Goal: Task Accomplishment & Management: Complete application form

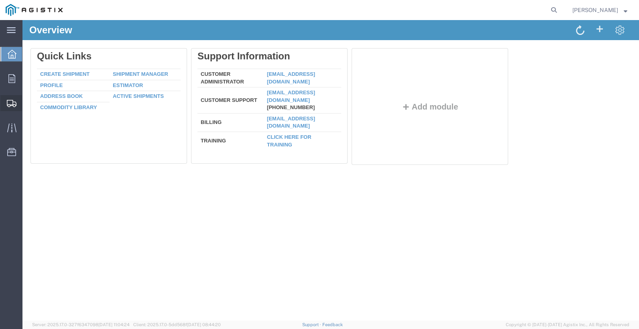
click at [0, 0] on span "Create Shipment" at bounding box center [0, 0] width 0 height 0
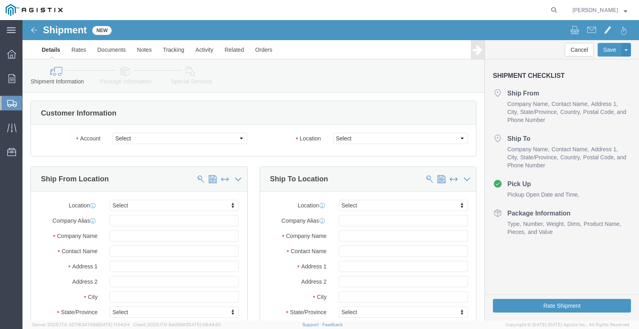
select select
click select "Select Industrial Specialty Products Inc PG&E"
select select "9596"
click select "Select Industrial Specialty Products Inc PG&E"
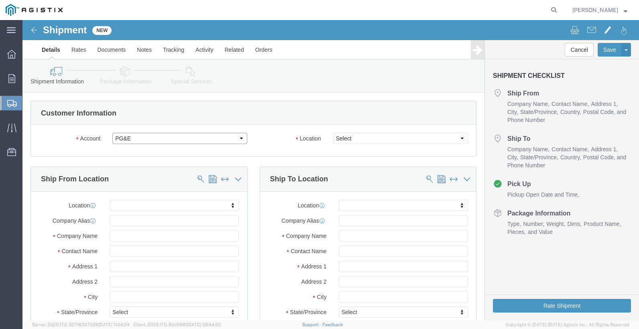
select select "PURCHORD"
select select
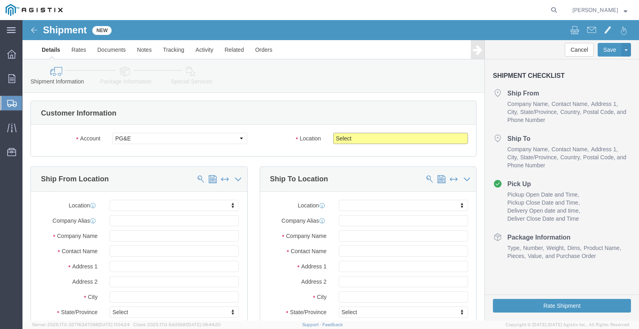
click select "Select All Others [GEOGRAPHIC_DATA] [GEOGRAPHIC_DATA] [GEOGRAPHIC_DATA] [GEOGRA…"
select select "23082"
click select "Select All Others [GEOGRAPHIC_DATA] [GEOGRAPHIC_DATA] [GEOGRAPHIC_DATA] [GEOGRA…"
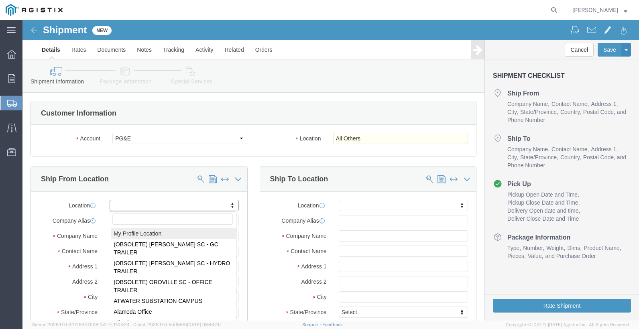
select select "MYPROFILE"
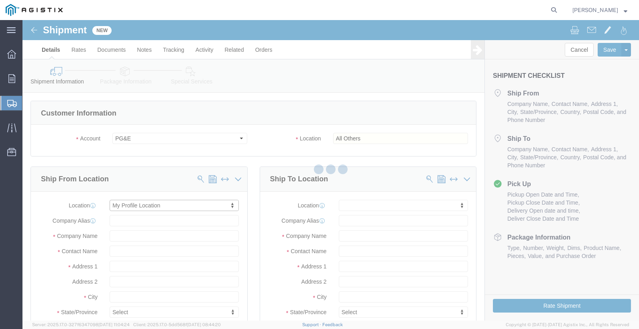
type input "[STREET_ADDRESS]"
type input "90660"
type input "[PHONE_NUMBER]"
type input "[EMAIL_ADDRESS][DOMAIN_NAME]"
checkbox input "true"
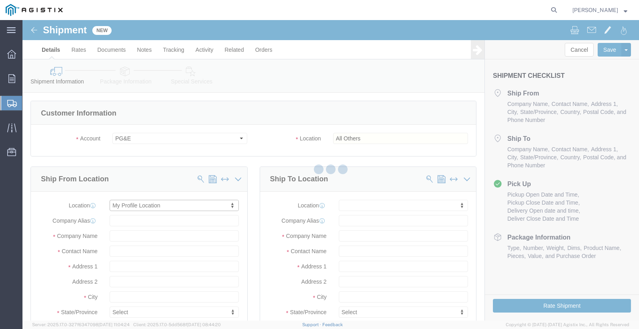
type input "Industrial Specialty Products Inc"
type input "[PERSON_NAME]"
select select "CA"
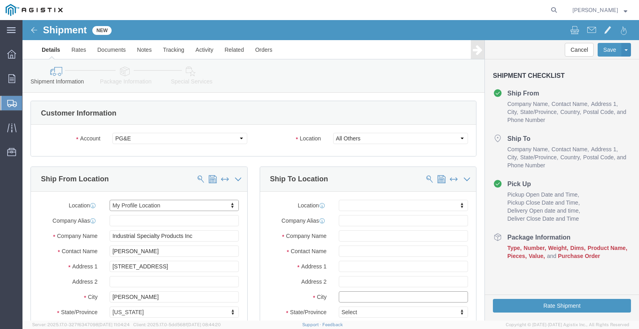
click input "text"
type input "SAN"
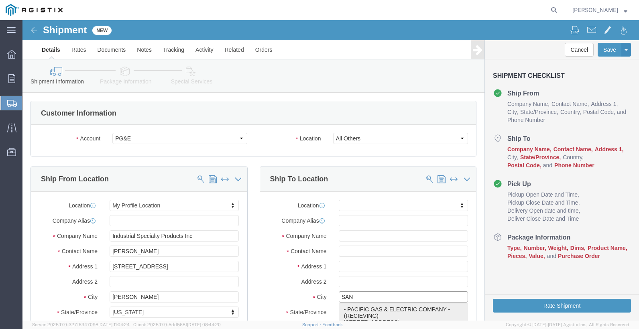
click p "- PACIFIC GAS & ELECTRIC COMPANY - (RECIEVING) [STREET_ADDRESS]"
select select
type input "[STREET_ADDRESS]"
type input "93401"
type input "8055453745"
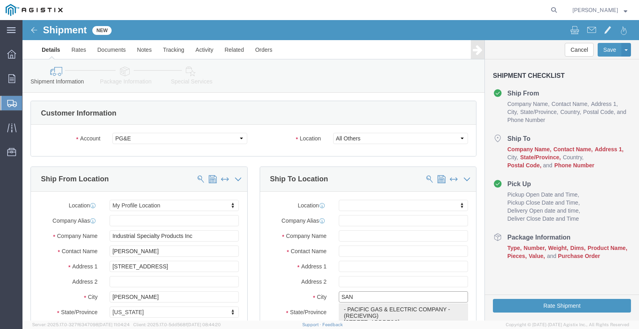
type input "PACIFIC GAS & ELECTRIC COMPANY"
type input "RECIEVING"
type input "SAN [PERSON_NAME] OBISPO"
select select "CA"
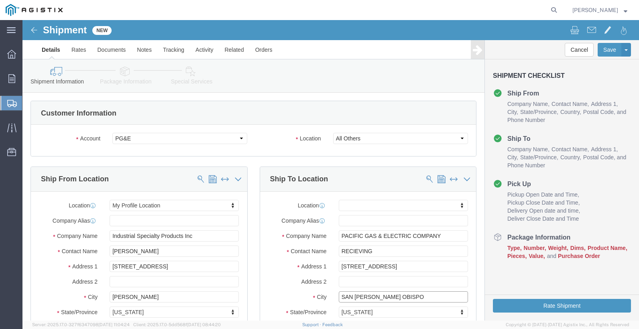
type input "SAN [PERSON_NAME] OBISPO"
select select
drag, startPoint x: 351, startPoint y: 233, endPoint x: 272, endPoint y: 233, distance: 79.0
click div "Contact Name RECIEVING"
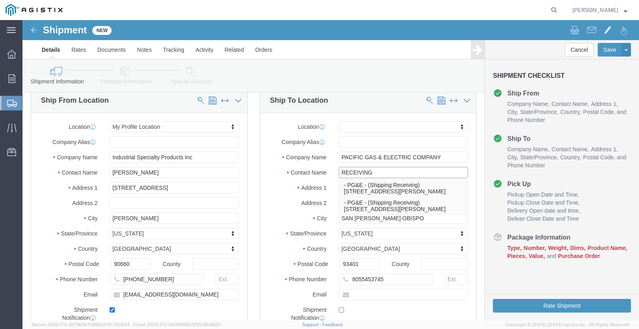
scroll to position [80, 0]
type input "RECEIVING"
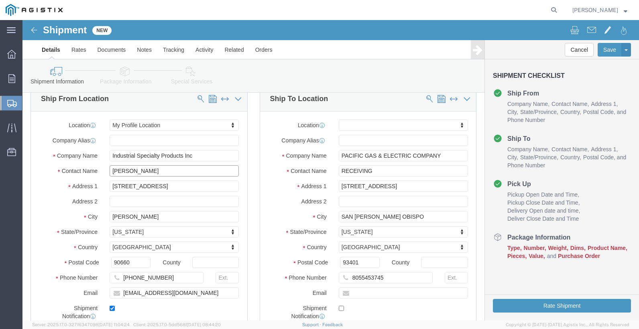
drag, startPoint x: 156, startPoint y: 150, endPoint x: 6, endPoint y: 159, distance: 150.7
click div "Ship From Location Location My Profile Location My Profile Location (OBSOLETE) …"
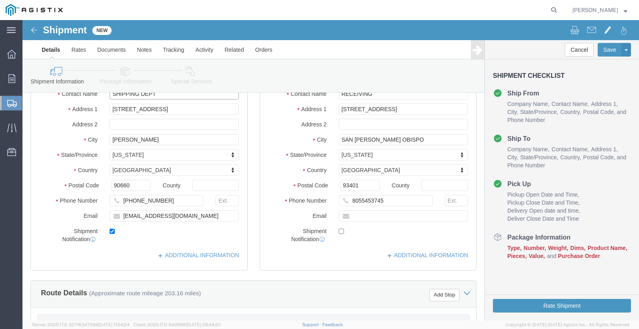
scroll to position [160, 0]
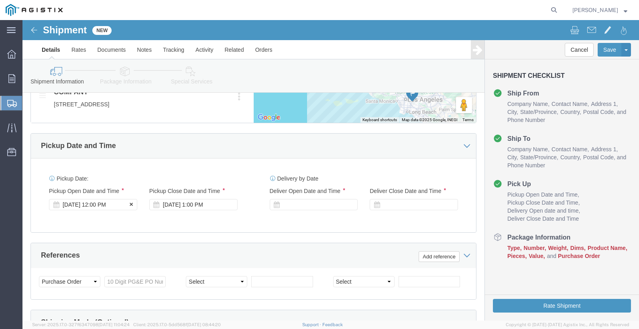
type input "SHIPPING DEPT"
click div "[DATE] 12:00 PM"
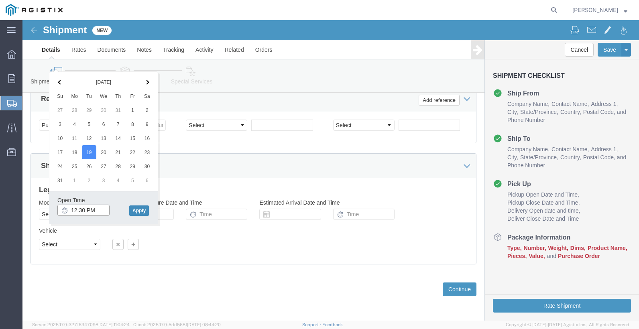
type input "12:30 PM"
click button "Apply"
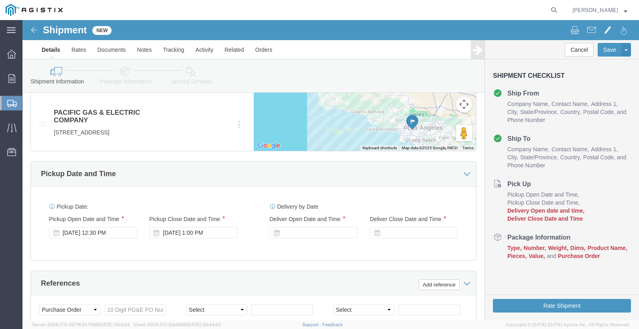
click div "[DATE] 1:00 PM"
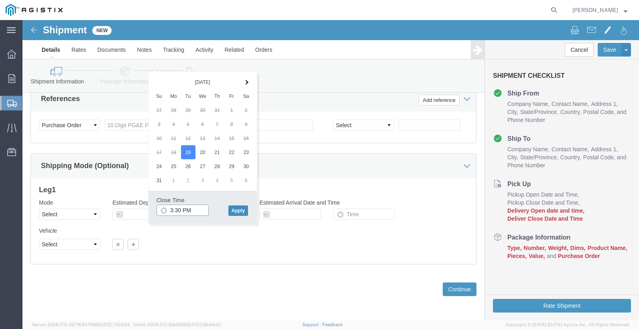
type input "3:30 PM"
click button "Apply"
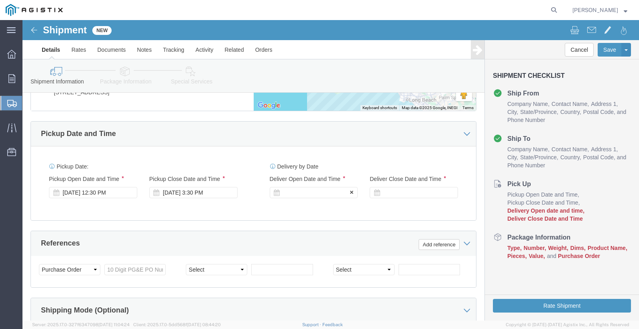
click div
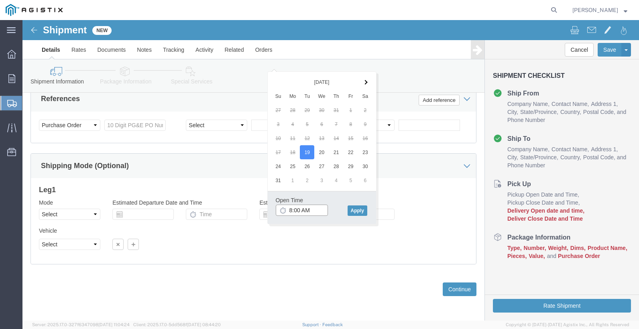
type input "8:00 AM"
click button "Apply"
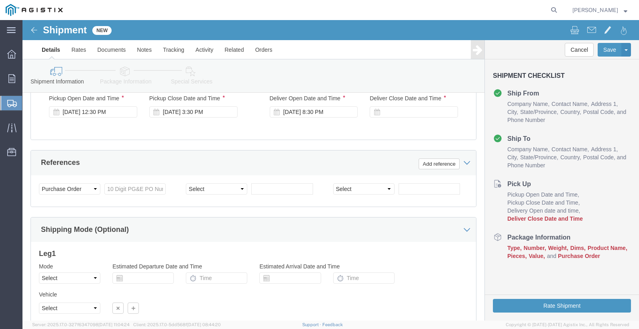
scroll to position [574, 0]
click div
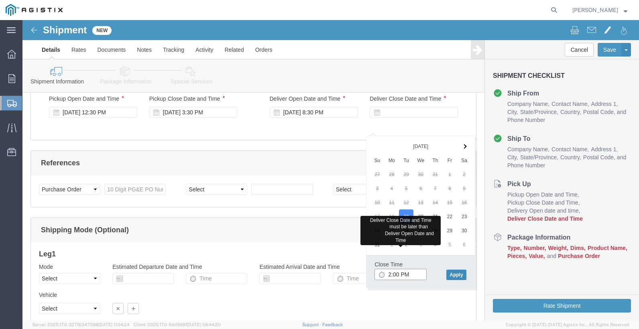
type input "2:00 PM"
click button "Apply"
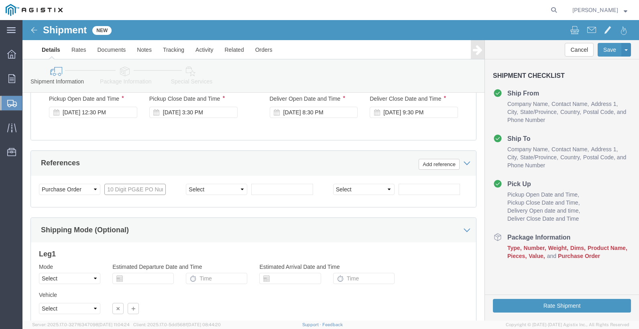
click input "text"
type input "3501416304"
click select "Select Account Type Activity ID Airline Appointment Number ASN Batch Request # …"
select select "PURCHORD"
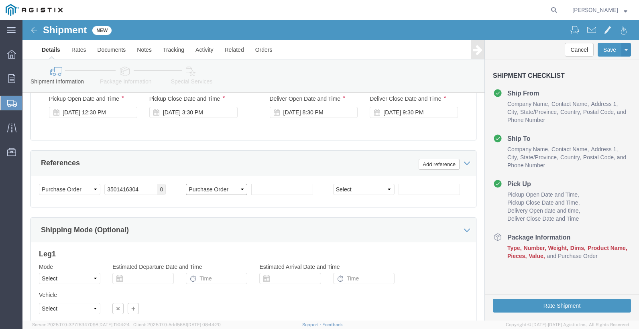
click select "Select Account Type Activity ID Airline Appointment Number ASN Batch Request # …"
click input "text"
type input "3501413894"
click select "Select Account Type Activity ID Airline Appointment Number ASN Batch Request # …"
select select "PURCHORD"
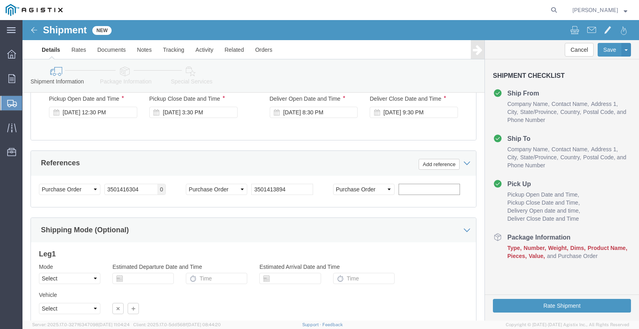
click input "text"
click input "350141167"
type input "3501416167"
click button "Add reference"
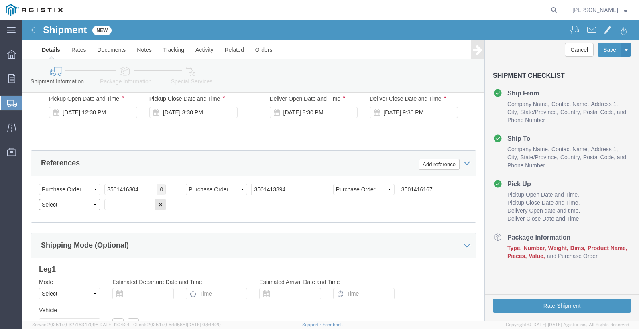
click select "Select Account Type Activity ID Airline Appointment Number ASN Batch Request # …"
select select "PURCHORD"
click select "Select Account Type Activity ID Airline Appointment Number ASN Batch Request # …"
click input "text"
type input "3501417211"
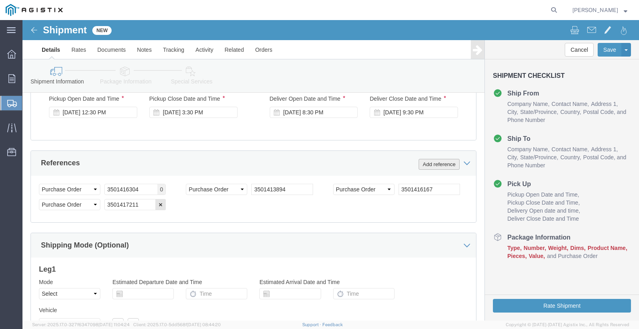
click button "Add reference"
click select "Select Account Type Activity ID Airline Appointment Number ASN Batch Request # …"
select select "PURCHORD"
click input "text"
type input "3501415031"
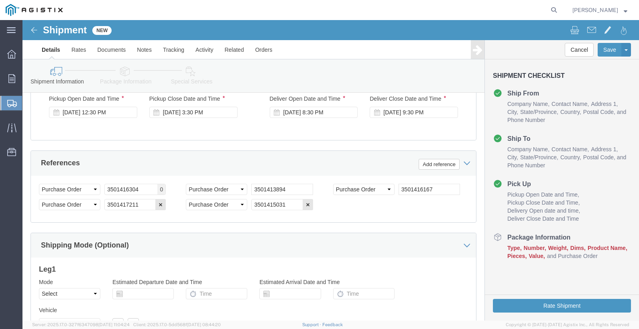
click div "Shipping Mode (Optional)"
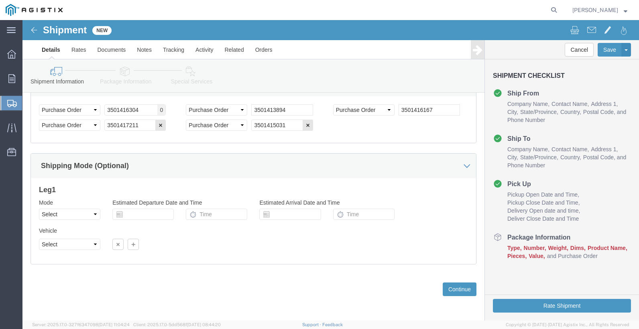
scroll to position [669, 0]
click button "Continue"
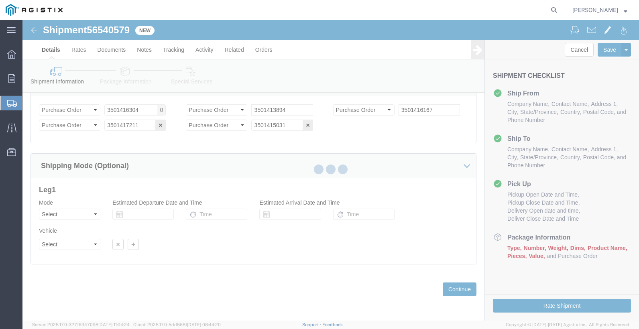
select select "21243"
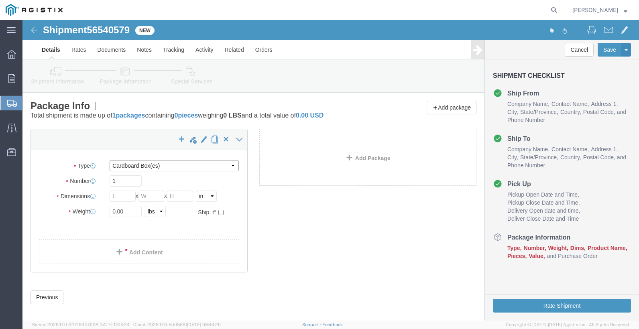
click select "Select Bulk Bundle(s) Cardboard Box(es) Carton(s) Crate(s) Drum(s) (Fiberboard)…"
select select "PSNS"
click select "Select Bulk Bundle(s) Cardboard Box(es) Carton(s) Crate(s) Drum(s) (Fiberboard)…"
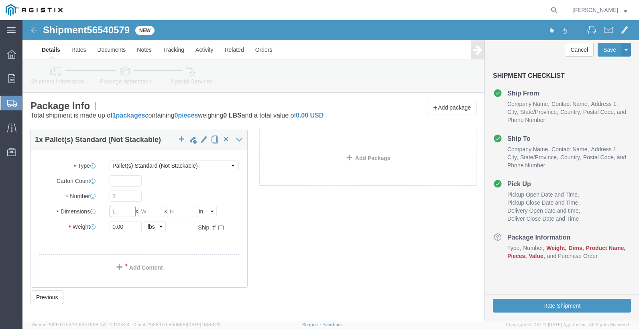
click input "text"
type input "48"
type input "40"
type input "42"
drag, startPoint x: 105, startPoint y: 205, endPoint x: 48, endPoint y: 205, distance: 57.4
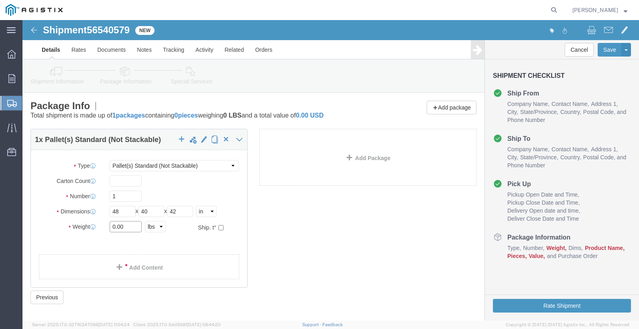
click div "Weight 0.00 Select kgs lbs Ship. t°"
type input "1690"
click input "48"
click input "40"
click input "42"
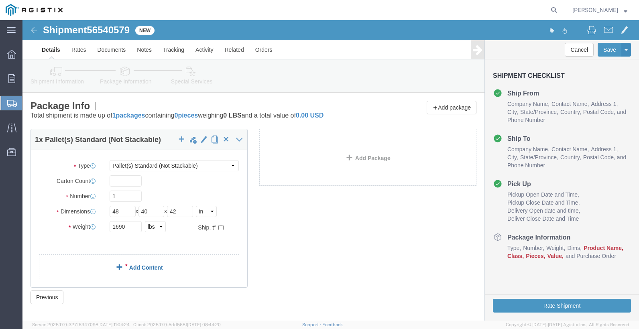
click link "Add Content"
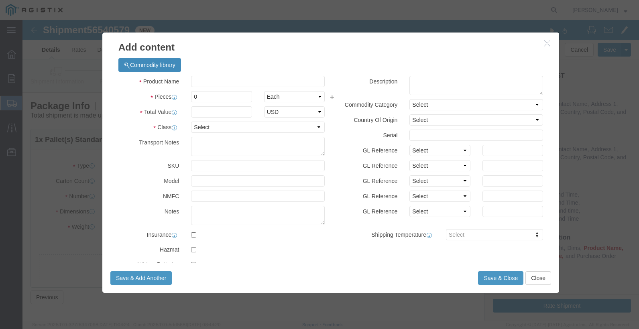
click button "Commodity library"
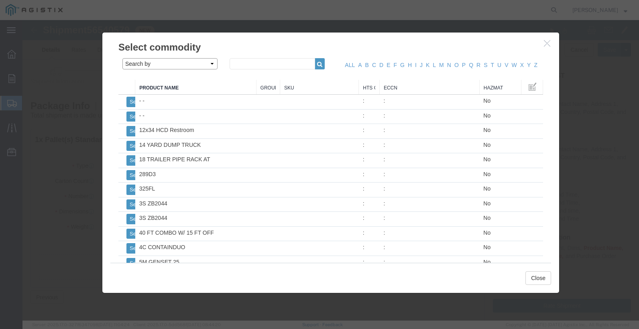
click select "Search by Class Commodity Quantity Commodity Value Commodity Value Country Desc…"
select select "sku"
click select "Search by Class Commodity Quantity Commodity Value Commodity Value Country Desc…"
click input "text"
type input "807005"
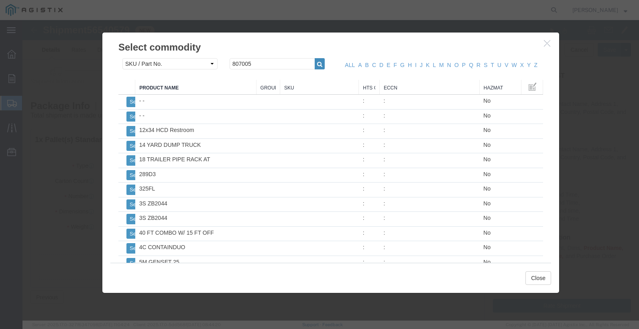
click icon "button"
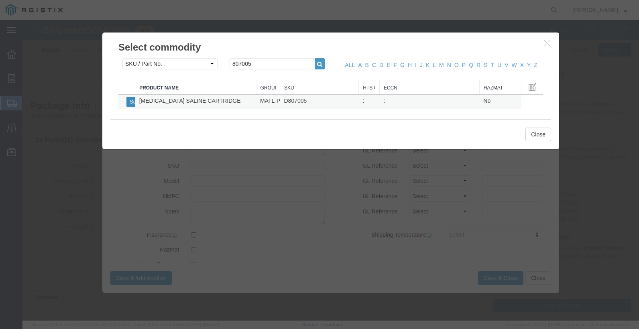
click button "Select"
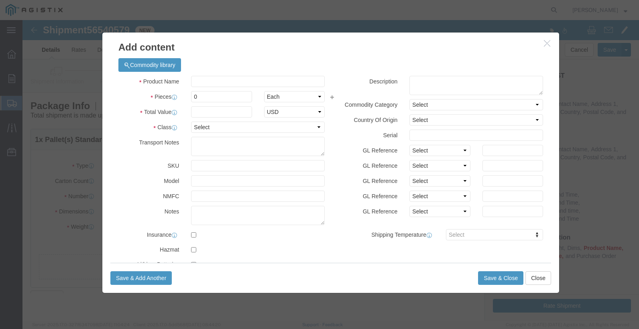
select select
checkbox input "false"
type input "[MEDICAL_DATA] SALINE CARTRIDGE"
type input "D807005"
click input "text"
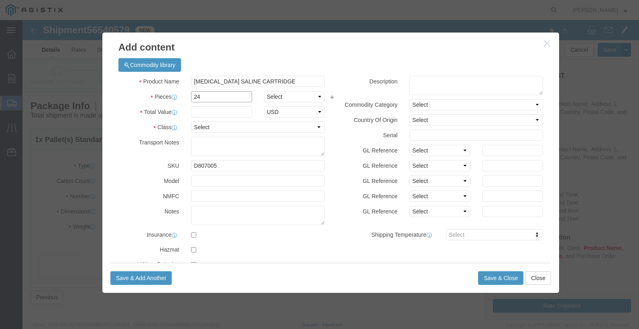
type input "24"
click select "Select Bag Barrels 100Board Feet Bottle Box Blister Pack Carats Can Capsule Car…"
select select "BOX"
click select "Select Bag Barrels 100Board Feet Bottle Box Blister Pack Carats Can Capsule Car…"
click input "text"
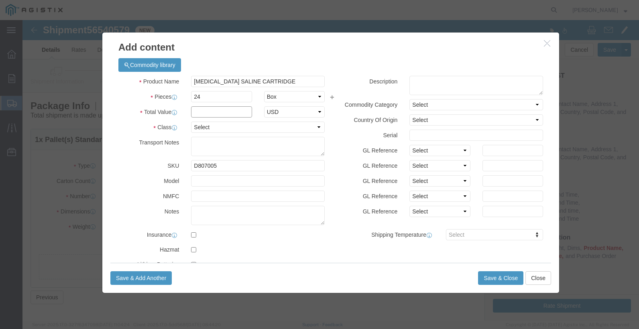
click input "text"
type input "7200.00"
click select "Select 50 55 60 65 70 85 92.5 100 125 175 250 300 400"
select select "70"
click select "Select 50 55 60 65 70 85 92.5 100 125 175 250 300 400"
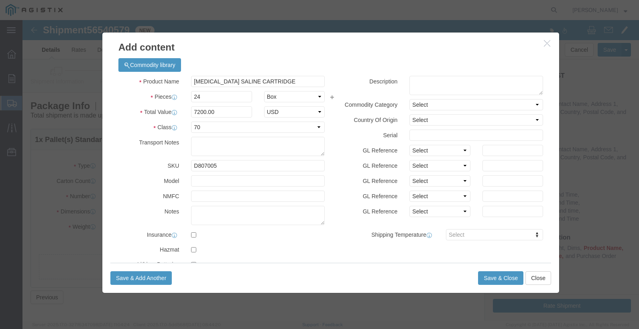
click div "Description Commodity Category Select Country Of Origin Select [GEOGRAPHIC_DATA…"
click select "Select Account Type Activity ID Airline Appointment Number ASN Batch Number Bil…"
select select "PURCHORD"
click input "text"
type input "3501416304"
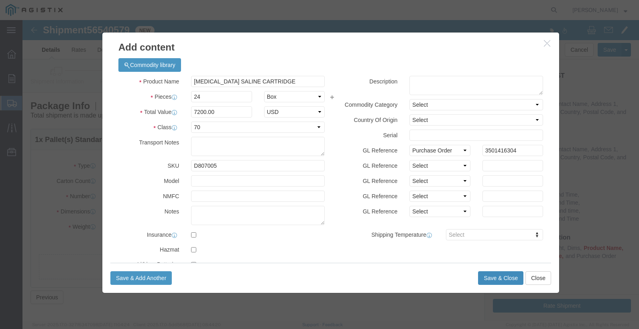
click button "Save & Close"
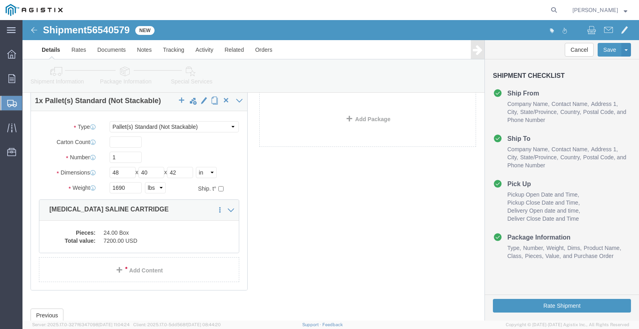
scroll to position [25, 0]
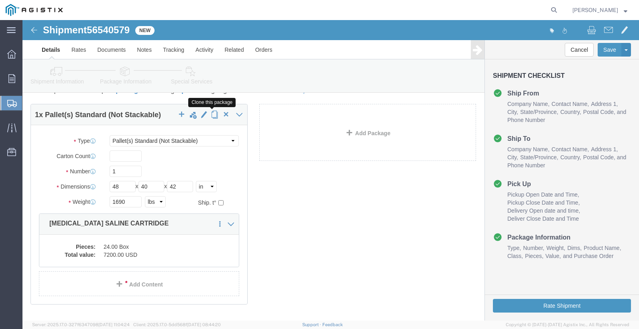
click span "button"
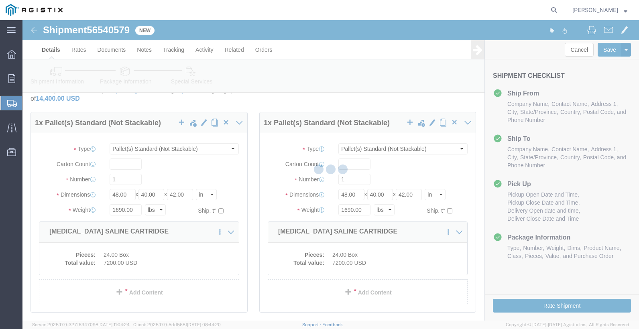
select select "PSNS"
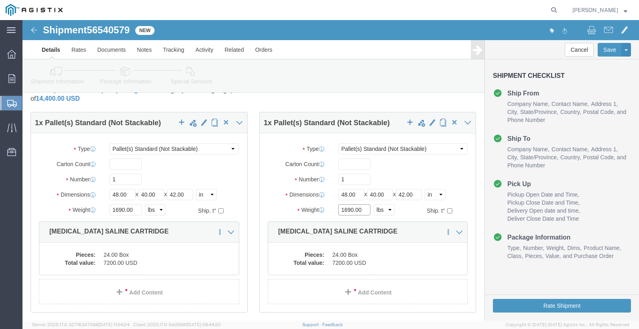
click input "1690.00"
drag, startPoint x: 339, startPoint y: 190, endPoint x: 307, endPoint y: 188, distance: 32.1
click div "1690.00 Select kgs lbs"
click dd "7200.00 USD"
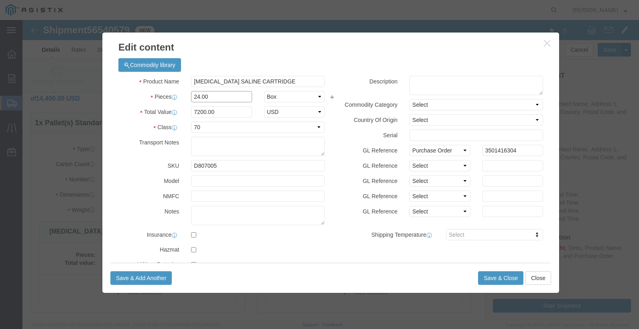
drag, startPoint x: 199, startPoint y: 75, endPoint x: 135, endPoint y: 75, distance: 63.8
click div "Pieces 24.00 Select Bag Barrels 100Board Feet Bottle Box Blister Pack Carats Ca…"
type input "12.00"
type input "3600"
drag, startPoint x: 318, startPoint y: 114, endPoint x: 232, endPoint y: 95, distance: 87.5
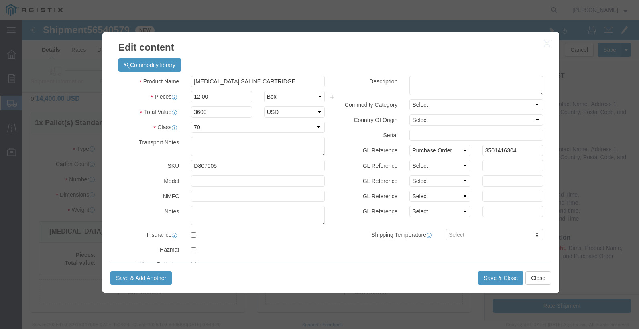
click label "Serial"
click input "3600"
click button "Save & Close"
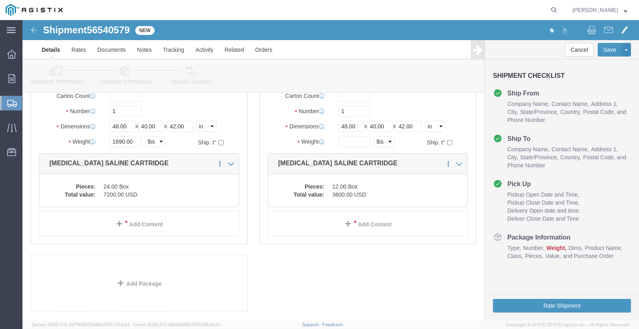
scroll to position [96, 0]
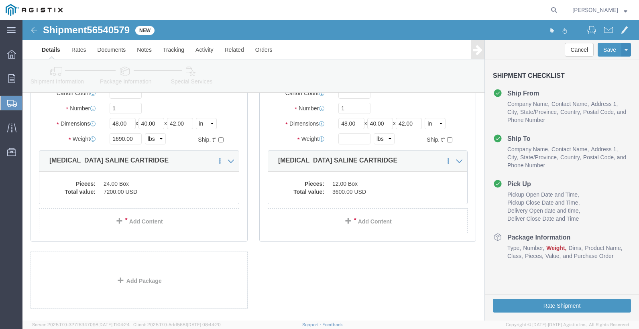
click link "Add Content"
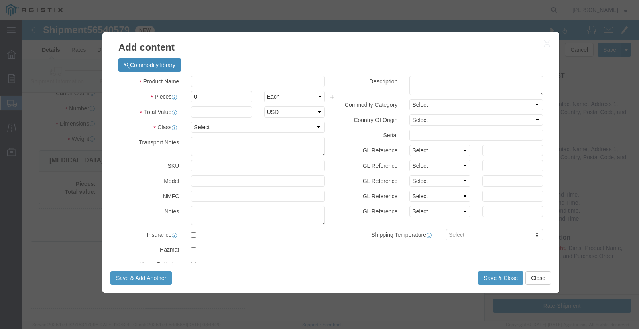
click button "Commodity library"
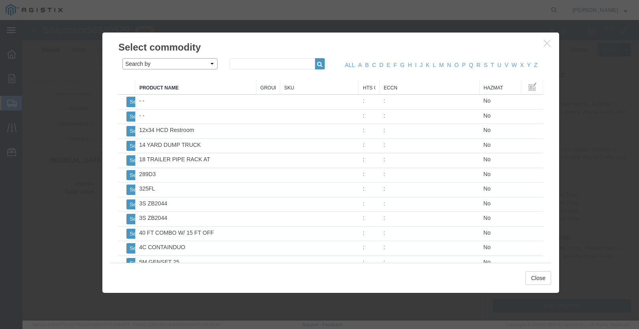
click select "Search by Class Commodity Quantity Commodity Value Commodity Value Country Desc…"
select select "sku"
click select "Search by Class Commodity Quantity Commodity Value Commodity Value Country Desc…"
drag, startPoint x: 255, startPoint y: 45, endPoint x: 251, endPoint y: 44, distance: 4.0
click input "text"
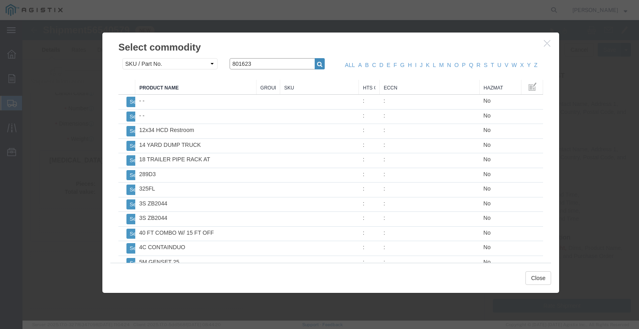
type input "801623"
click icon "button"
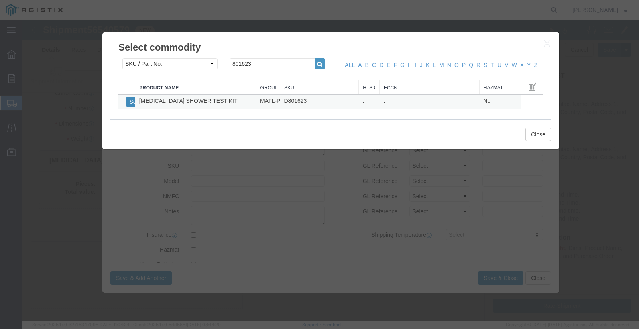
click button "Select"
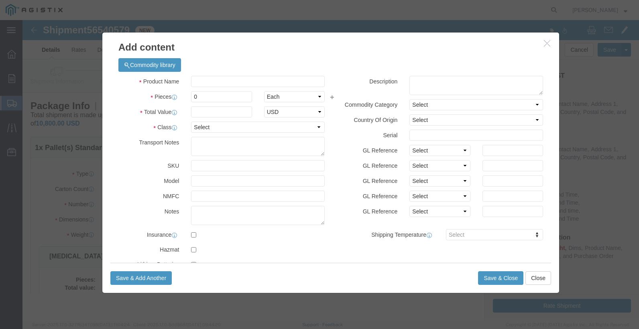
scroll to position [0, 0]
select select
checkbox input "false"
type input "[MEDICAL_DATA] SHOWER TEST KIT"
type input "D801623"
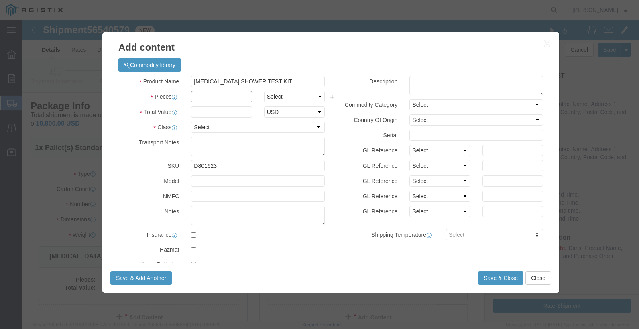
click input "text"
type input "2"
click select "Select Bag Barrels 100Board Feet Bottle Box Blister Pack Carats Can Capsule Car…"
select select "EA"
click select "Select Bag Barrels 100Board Feet Bottle Box Blister Pack Carats Can Capsule Car…"
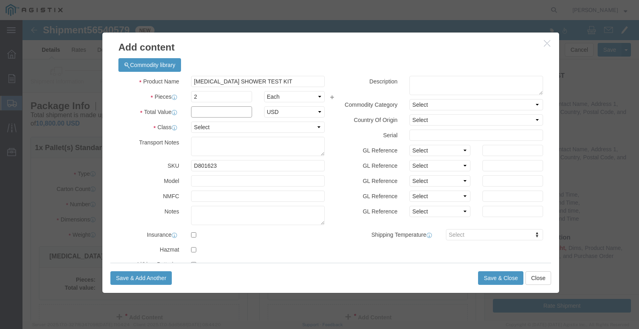
click input "text"
type input "359.74"
click select "Select 50 55 60 65 70 85 92.5 100 125 175 250 300 400"
select select "70"
click select "Select 50 55 60 65 70 85 92.5 100 125 175 250 300 400"
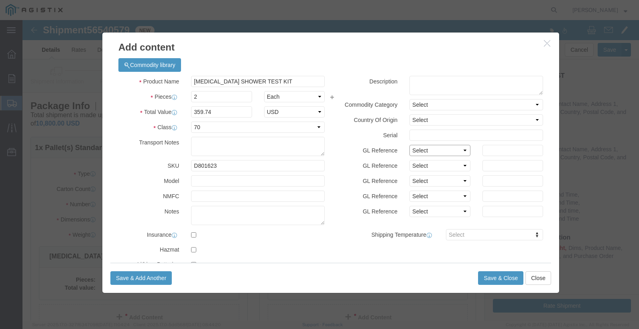
click select "Select Account Type Activity ID Airline Appointment Number ASN Batch Number Bil…"
select select "PURCHORD"
click input "text"
type input "3501416304"
click button "Save & Close"
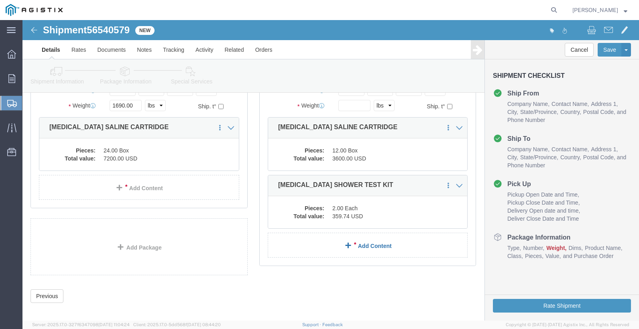
scroll to position [136, 0]
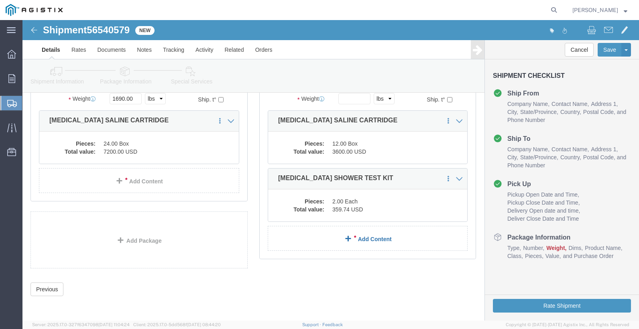
click link "Add Content"
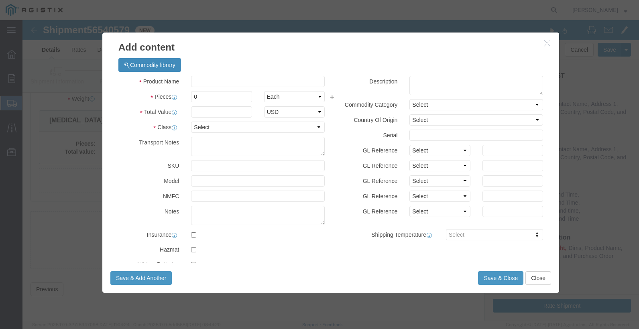
click button "Commodity library"
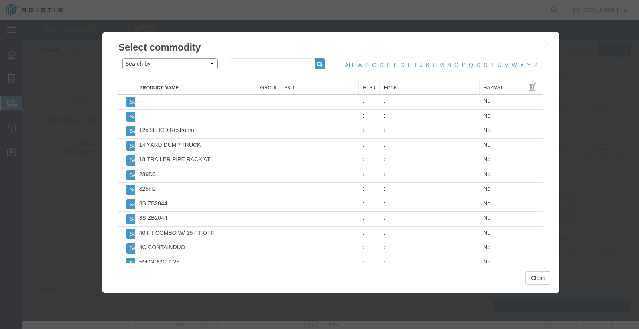
click select "Search by Class Commodity Quantity Commodity Value Commodity Value Country Desc…"
select select "sku"
click select "Search by Class Commodity Quantity Commodity Value Commodity Value Country Desc…"
click input "text"
type input "827232"
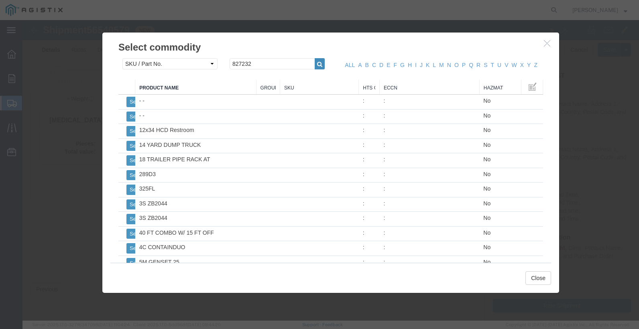
click icon "button"
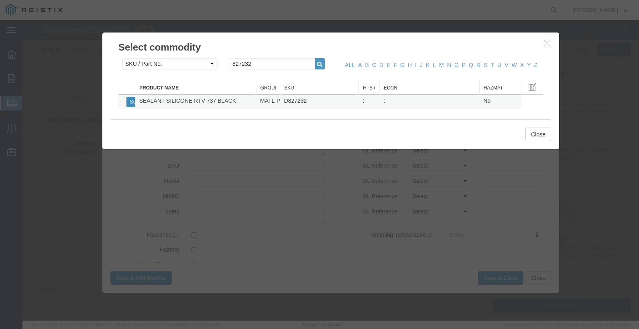
click button "Select"
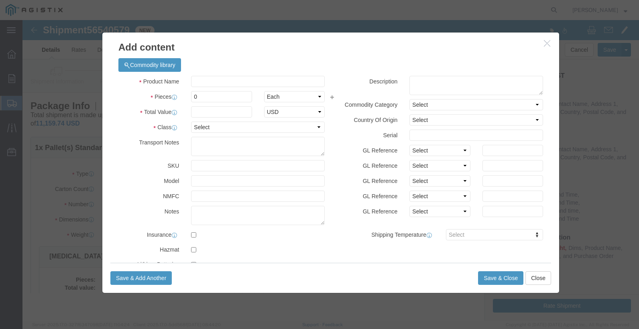
select select
checkbox input "false"
type input "SEALANT SILICONE RTV 737 BLACK"
type input "D827232"
click input "text"
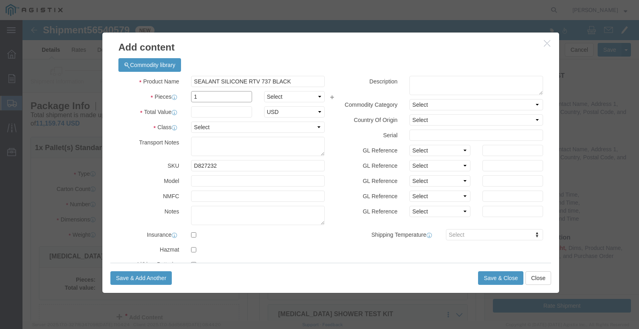
type input "1"
click select "Select Bag Barrels 100Board Feet Bottle Box Blister Pack Carats Can Capsule Car…"
select select "EA"
click select "Select Bag Barrels 100Board Feet Bottle Box Blister Pack Carats Can Capsule Car…"
click input "text"
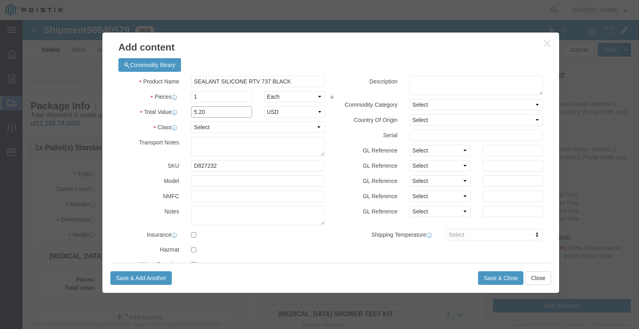
type input "5.20"
click select "Select 50 55 60 65 70 85 92.5 100 125 175 250 300 400"
select select "70"
click select "Select 50 55 60 65 70 85 92.5 100 125 175 250 300 400"
click select "Select Account Type Activity ID Airline Appointment Number ASN Batch Number Bil…"
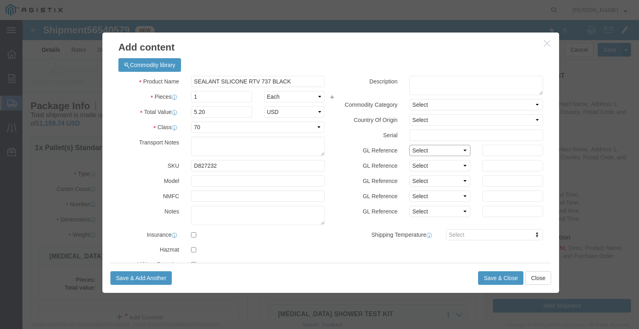
select select "PURCHORD"
click input "text"
drag, startPoint x: 497, startPoint y: 132, endPoint x: 411, endPoint y: 132, distance: 86.2
click div "GL Reference Select Account Type Activity ID Airline Appointment Number ASN Bat…"
type input "3501416167"
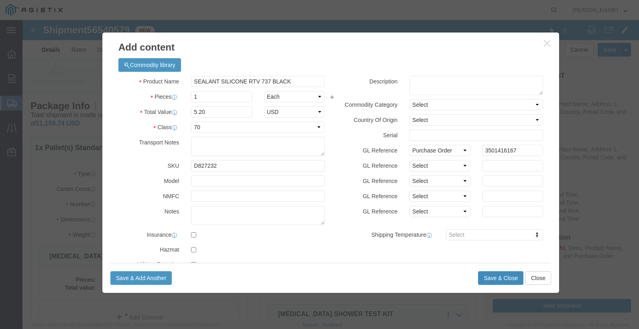
click button "Save & Close"
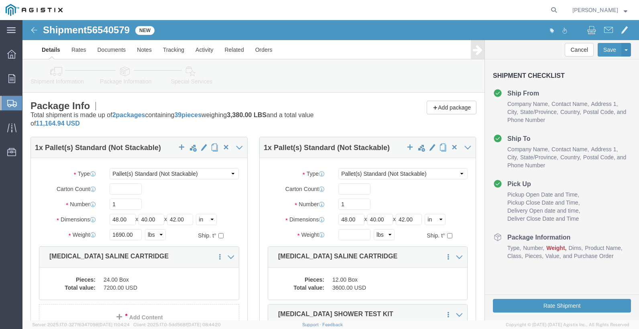
scroll to position [189, 0]
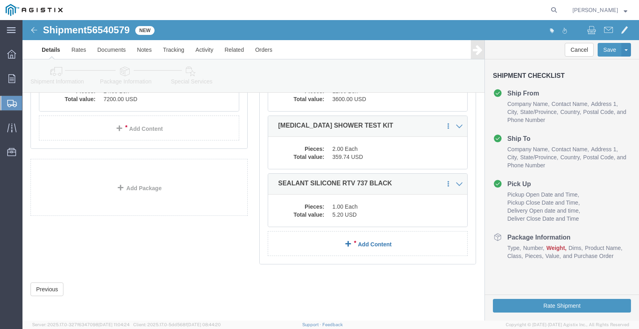
click link "Add Content"
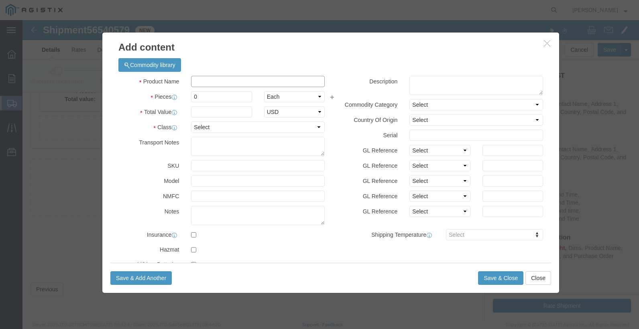
click input "text"
click button "Commodity library"
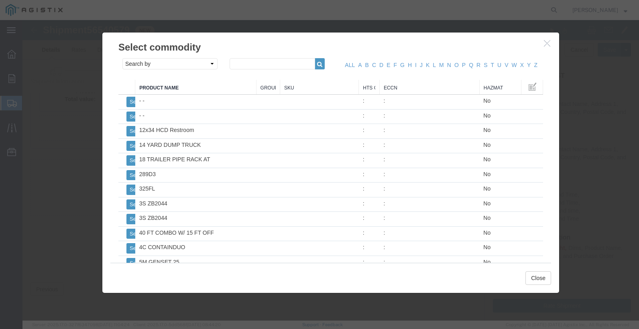
click div "Search by Class Commodity Quantity Commodity Value Commodity Value Country Desc…"
click select "Search by Class Commodity Quantity Commodity Value Commodity Value Country Desc…"
select select "sku"
click select "Search by Class Commodity Quantity Commodity Value Commodity Value Country Desc…"
click input "text"
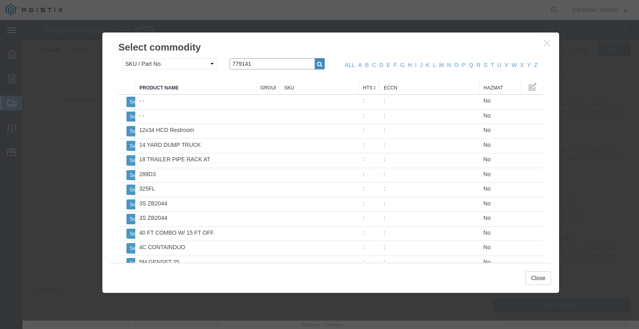
type input "779141"
click button "button"
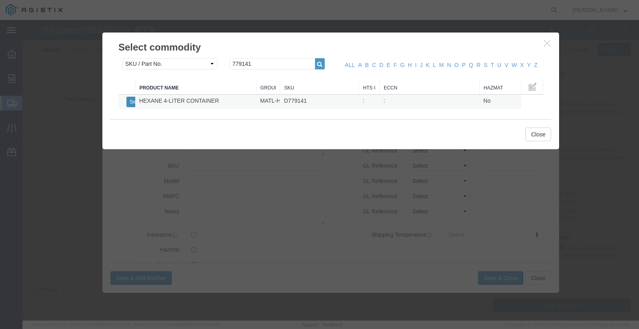
click button "Select"
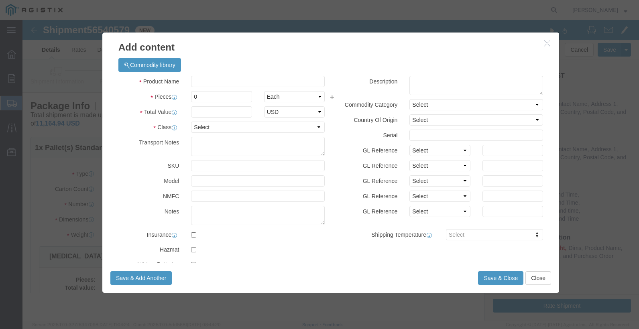
select select
checkbox input "false"
type input "HEXANE 4-LITER CONTAINER"
type input "D779141"
click input "text"
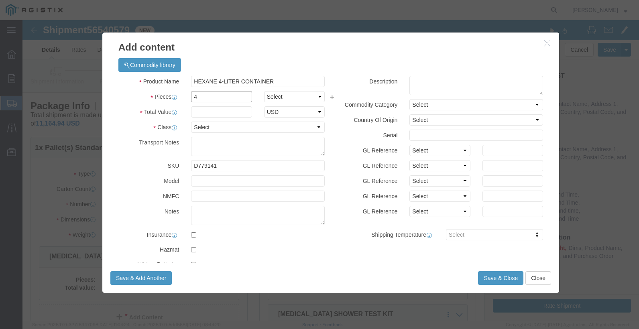
type input "4"
click select "Select Bag Barrels 100Board Feet Bottle Box Blister Pack Carats Can Capsule Car…"
select select "EA"
click select "Select Bag Barrels 100Board Feet Bottle Box Blister Pack Carats Can Capsule Car…"
click input "text"
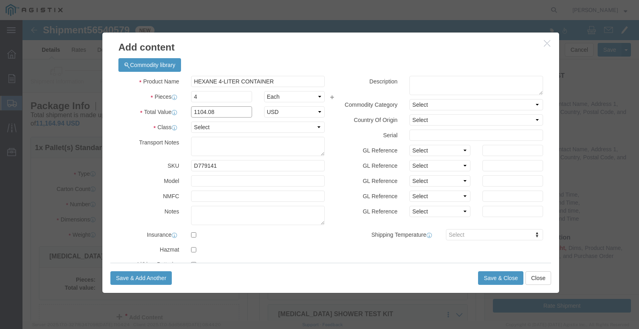
type input "1104.08"
click select "Select 50 55 60 65 70 85 92.5 100 125 175 250 300 400"
select select "70"
click select "Select 50 55 60 65 70 85 92.5 100 125 175 250 300 400"
click select "Select Account Type Activity ID Airline Appointment Number ASN Batch Number Bil…"
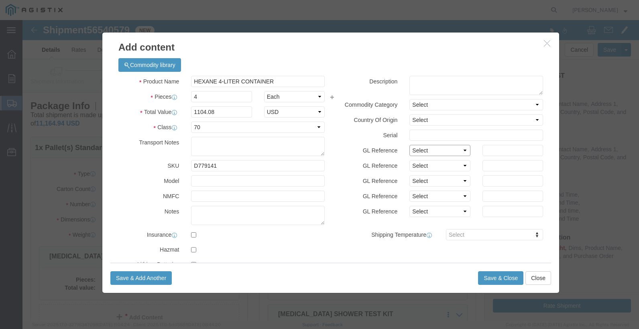
click select "Select Account Type Activity ID Airline Appointment Number ASN Batch Number Bil…"
select select "PURCHORD"
click input "text"
paste input "3501416167"
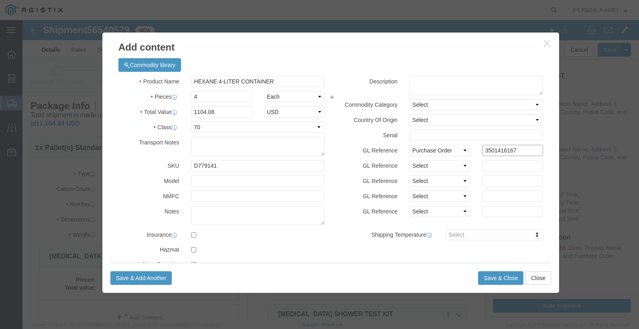
type input "3501416167"
click input "checkbox"
checkbox input "true"
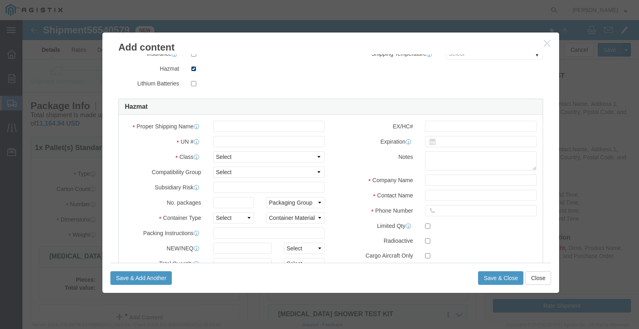
scroll to position [201, 0]
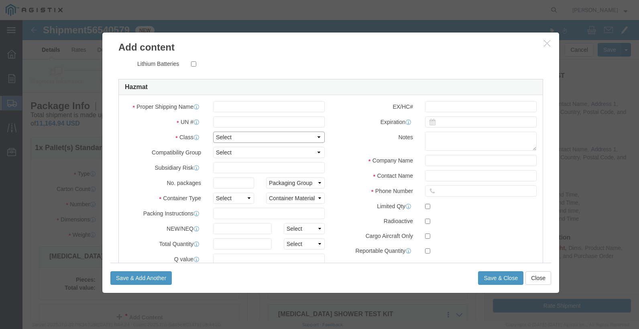
click select "Select 1 Explosive 1.1 Explosive 1.2 Explosive 1.3 Explosive 1.4 Explosive 1.5 …"
select select "3 Flammable Liquid"
click select "Select 1 Explosive 1.1 Explosive 1.2 Explosive 1.3 Explosive 1.4 Explosive 1.5 …"
click input "text"
type input "Industrial Specialty Products"
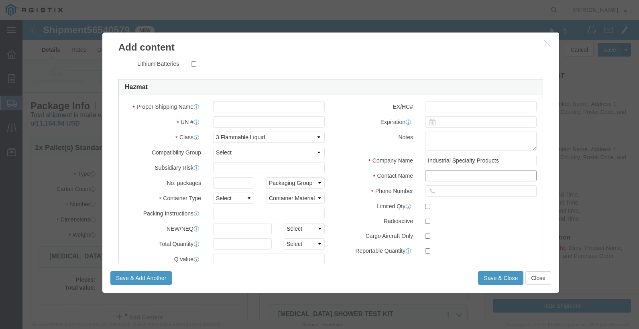
type input "NENGI"
type input "5624638999"
click input "text"
click select "Select 1 - Drums 2 - Reserved 3 - Jerricans 4 - Boxes 5 - Bags 6 - Composite Pa…"
select select "BOXES"
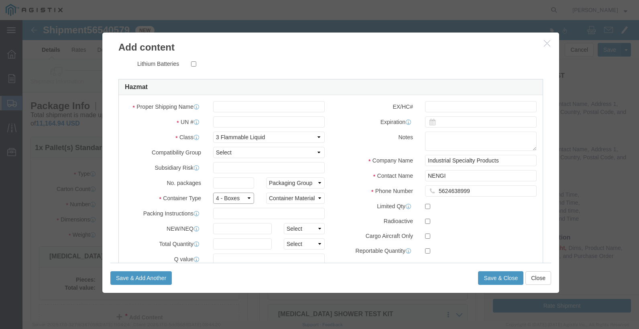
click select "Select 1 - Drums 2 - Reserved 3 - Jerricans 4 - Boxes 5 - Bags 6 - Composite Pa…"
click select "Container Material A - Steel (all types and surface treatments) B - Aluminum C …"
select select "FIBERBOARD"
click select "Container Material A - Steel (all types and surface treatments) B - Aluminum C …"
click select "Packaging Group I II III"
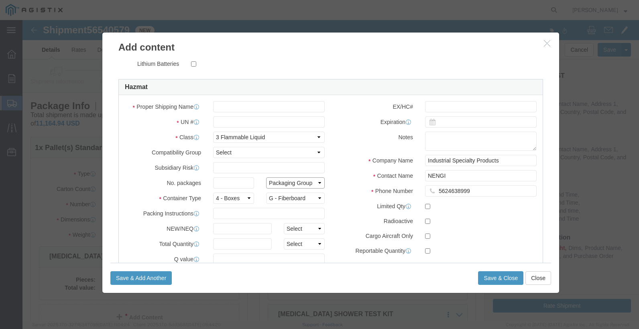
click select "Packaging Group I II III"
click select "Select A B C D E F G H J K L N S"
click input "text"
type input "1208"
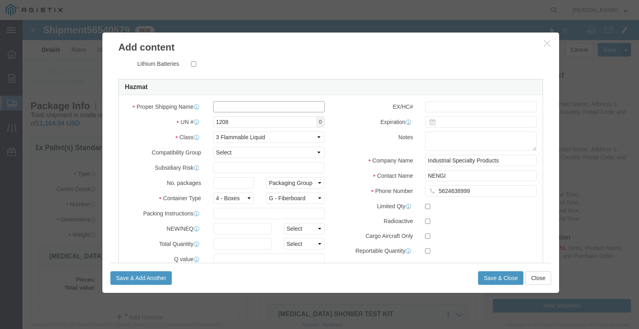
click input "text"
type input "HEXANES"
click label "EX/HC#"
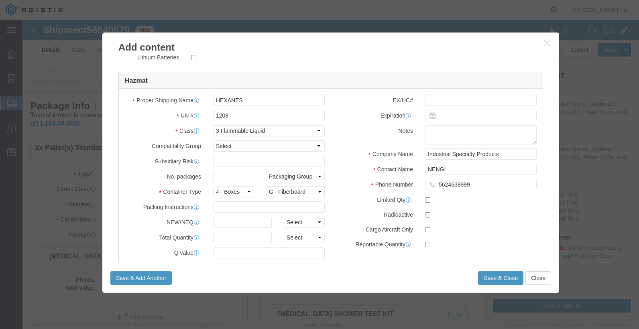
scroll to position [231, 0]
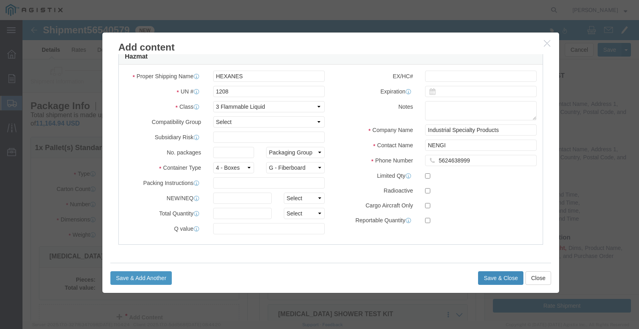
click button "Save & Close"
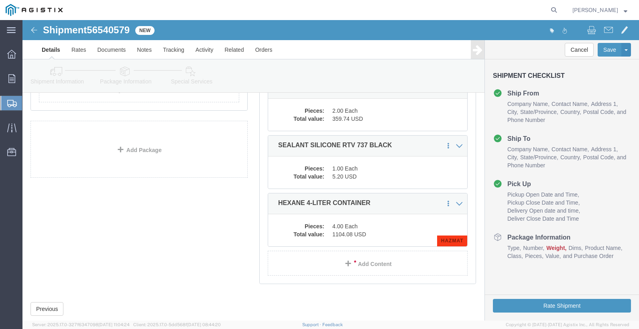
scroll to position [241, 0]
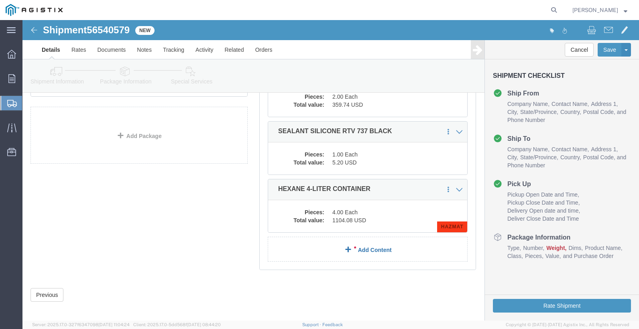
click span
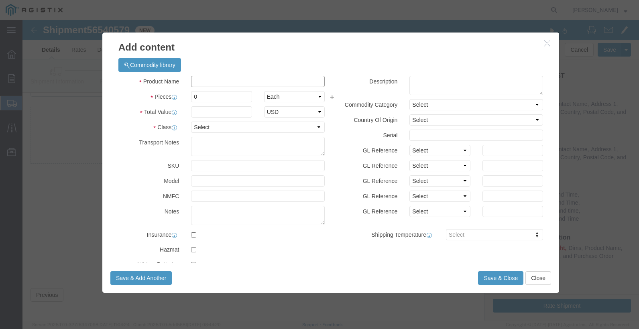
drag, startPoint x: 209, startPoint y: 61, endPoint x: 168, endPoint y: 57, distance: 41.0
click input "text"
click button "Commodity library"
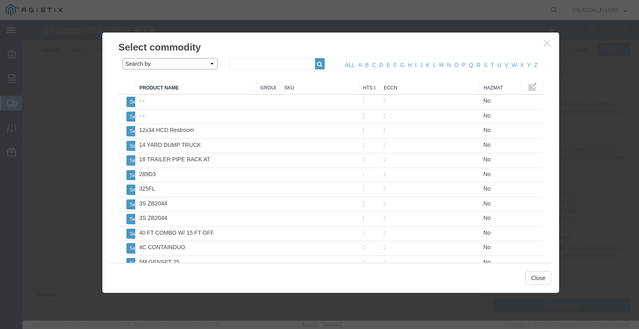
click select "Search by Class Commodity Quantity Commodity Value Commodity Value Country Desc…"
select select "sku"
click select "Search by Class Commodity Quantity Commodity Value Commodity Value Country Desc…"
click input "text"
type input "821040"
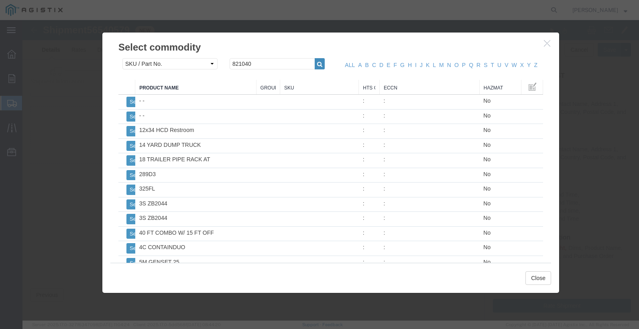
click button "button"
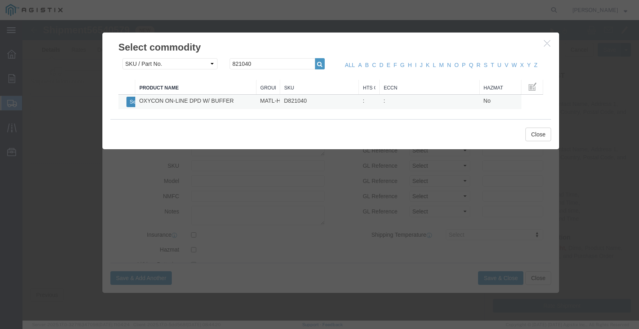
click button "Select"
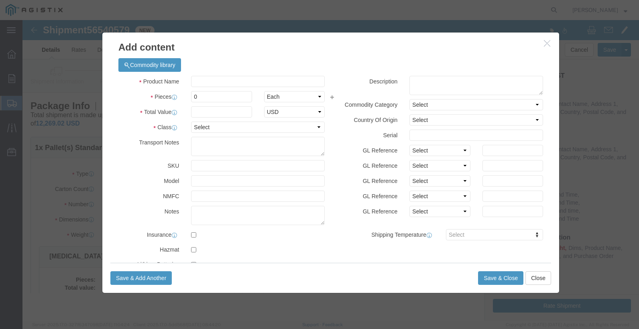
scroll to position [0, 0]
select select
checkbox input "false"
type input "OXYCON ON-LINE DPD W/ BUFFER"
type input "D821040"
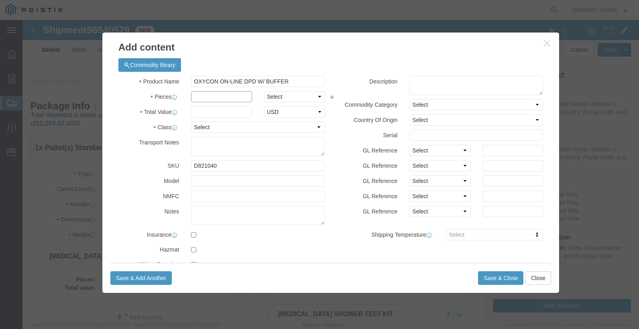
click input "text"
type input "4"
click select "Select Bag Barrels 100Board Feet Bottle Box Blister Pack Carats Can Capsule Car…"
select select "EA"
click select "Select Bag Barrels 100Board Feet Bottle Box Blister Pack Carats Can Capsule Car…"
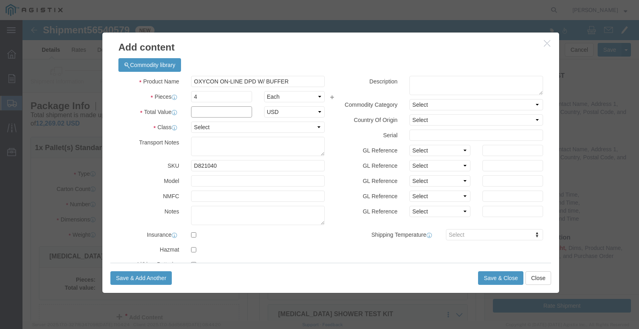
click input "text"
type input "3209.12"
click select "Select 50 55 60 65 70 85 92.5 100 125 175 250 300 400"
select select "70"
click select "Select 50 55 60 65 70 85 92.5 100 125 175 250 300 400"
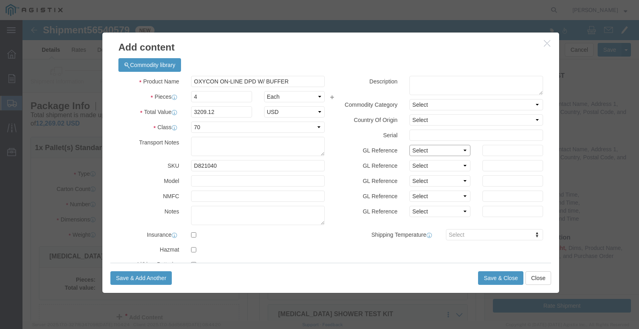
click select "Select Account Type Activity ID Airline Appointment Number ASN Batch Number Bil…"
select select "PURCHORD"
click input "text"
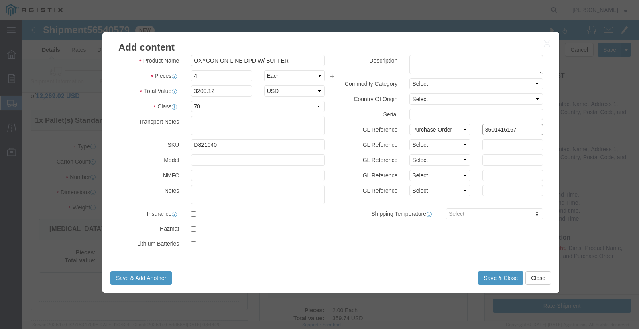
scroll to position [40, 0]
type input "3501416167"
click input "checkbox"
checkbox input "true"
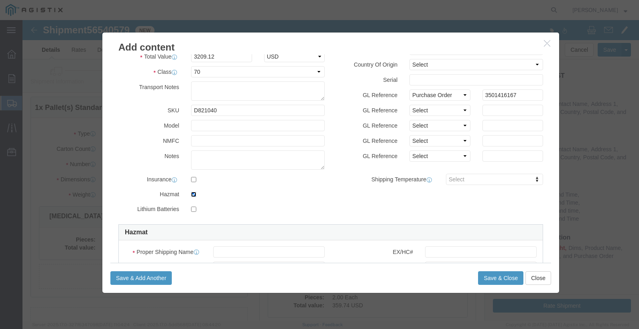
scroll to position [141, 0]
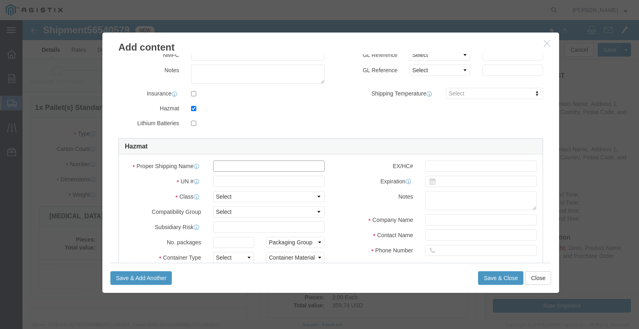
click input "text"
type input "SULFURIC ACID"
click input "text"
type input "2796"
click select "Select 1 Explosive 1.1 Explosive 1.2 Explosive 1.3 Explosive 1.4 Explosive 1.5 …"
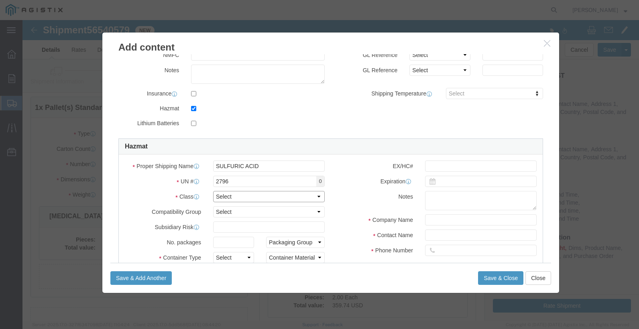
select select "8 Corrosive"
click select "Select 1 Explosive 1.1 Explosive 1.2 Explosive 1.3 Explosive 1.4 Explosive 1.5 …"
click select "Packaging Group I II III"
select select "II"
click select "Packaging Group I II III"
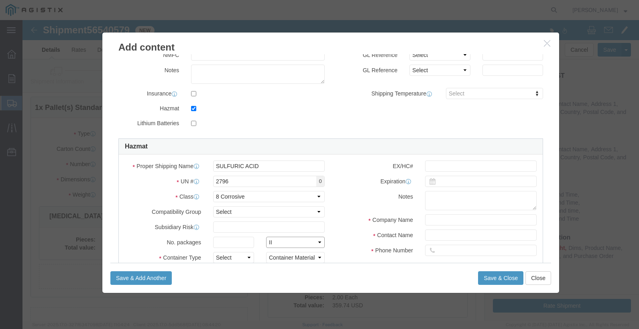
scroll to position [221, 0]
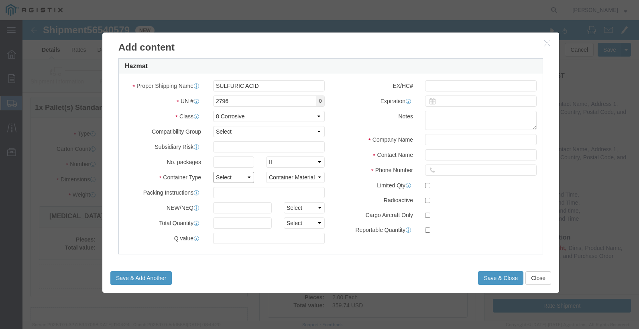
click select "Select 1 - Drums 2 - Reserved 3 - Jerricans 4 - Boxes 5 - Bags 6 - Composite Pa…"
select select "BOXES"
click select "Select 1 - Drums 2 - Reserved 3 - Jerricans 4 - Boxes 5 - Bags 6 - Composite Pa…"
click select "Container Material A - Steel (all types and surface treatments) B - Aluminum C …"
select select "FIBERBOARD"
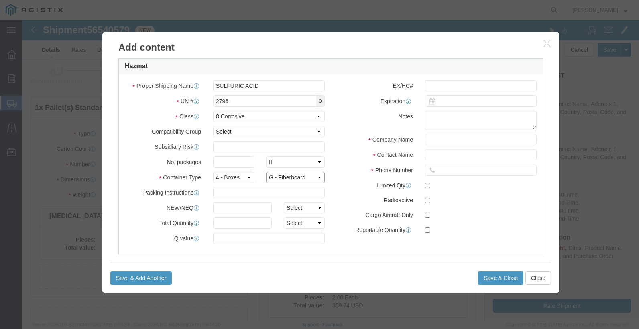
click select "Container Material A - Steel (all types and surface treatments) B - Aluminum C …"
click label "Contact Name"
click input "text"
type input "Industrial Specialty Products"
select select "US"
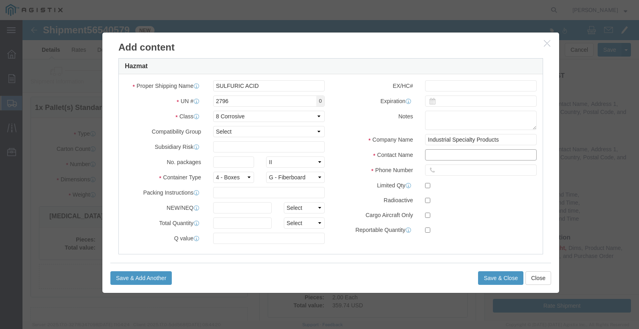
type input "NENGI"
type input "5624638999"
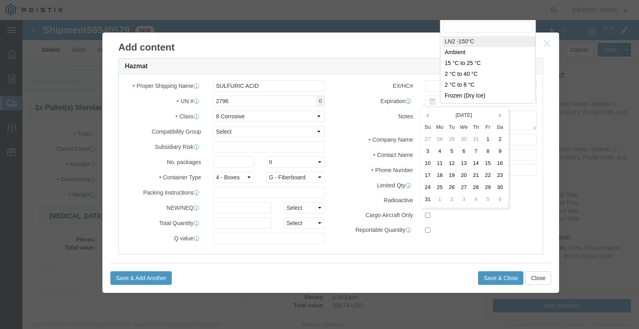
scroll to position [71, 0]
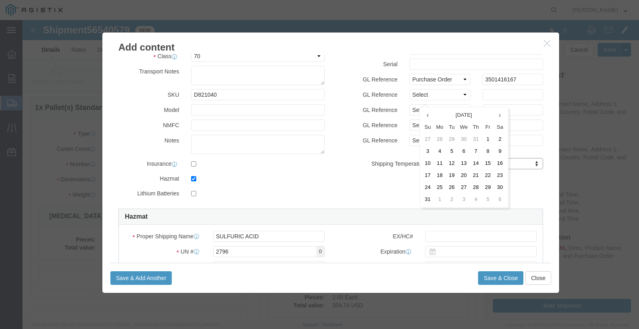
click div "Product Name OXYCON ON-LINE DPD W/ BUFFER Pieces 4 Select Bag Barrels 100Board …"
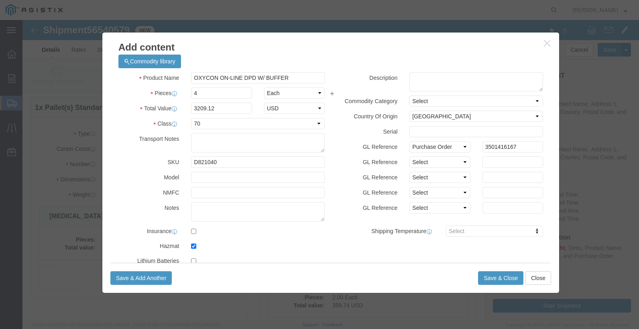
scroll to position [0, 0]
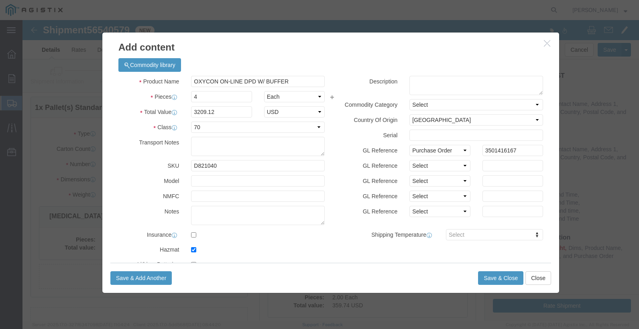
click div "Save & Add Another Save & Close Close"
click button "Save & Close"
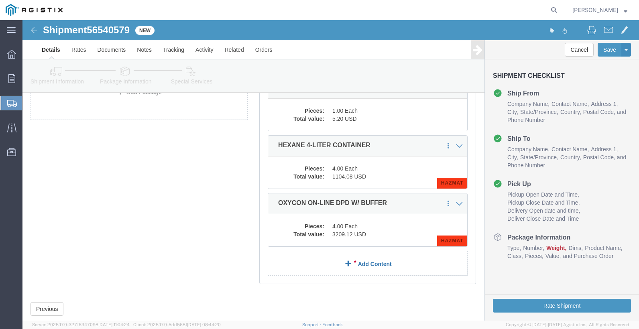
scroll to position [304, 0]
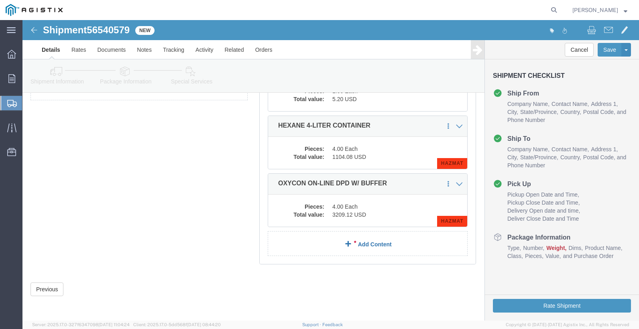
click link "Add Content"
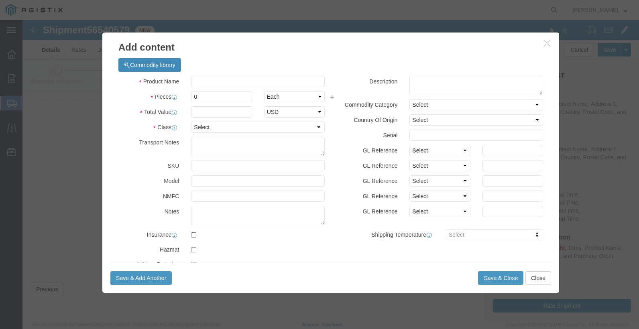
click button "Commodity library"
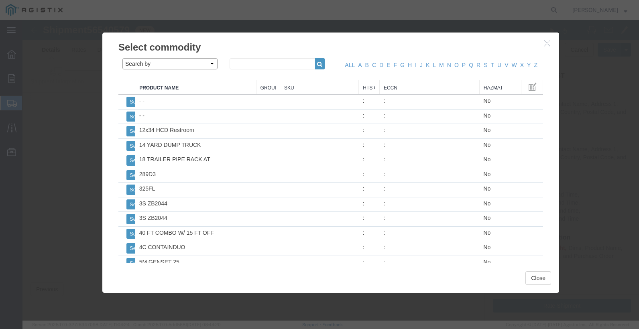
click select "Search by Class Commodity Quantity Commodity Value Commodity Value Country Desc…"
select select "sku"
click select "Search by Class Commodity Quantity Commodity Value Commodity Value Country Desc…"
drag, startPoint x: 231, startPoint y: 44, endPoint x: 221, endPoint y: 45, distance: 9.7
click input "text"
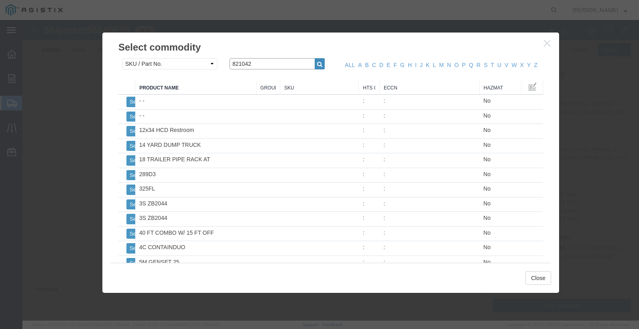
type input "821042"
click icon "button"
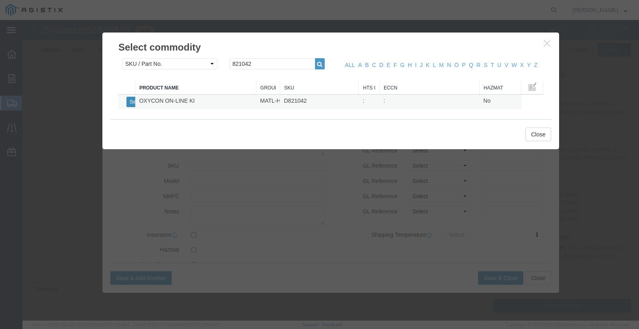
click button "Select"
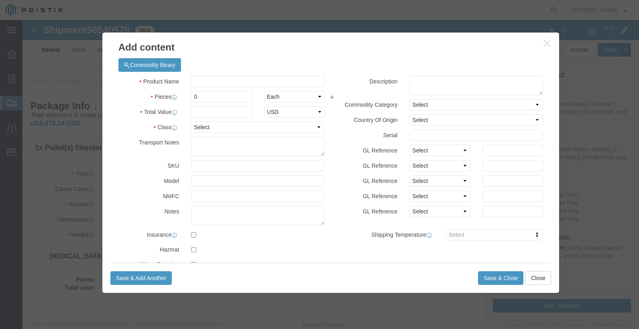
scroll to position [0, 0]
select select
checkbox input "false"
type input "OXYCON ON-LINE KI"
type input "D821042"
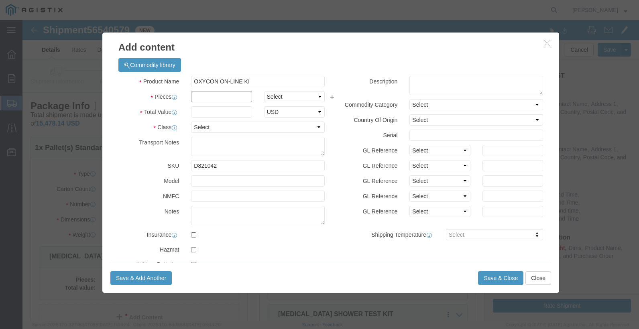
click input "text"
type input "4"
click select "Select Bag Barrels 100Board Feet Bottle Box Blister Pack Carats Can Capsule Car…"
select select "EA"
click select "Select Bag Barrels 100Board Feet Bottle Box Blister Pack Carats Can Capsule Car…"
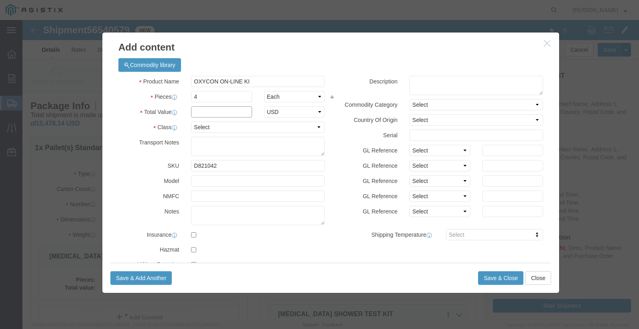
click input "text"
type input "1926.24"
click select "Select 50 55 60 65 70 85 92.5 100 125 175 250 300 400"
select select "70"
click select "Select 50 55 60 65 70 85 92.5 100 125 175 250 300 400"
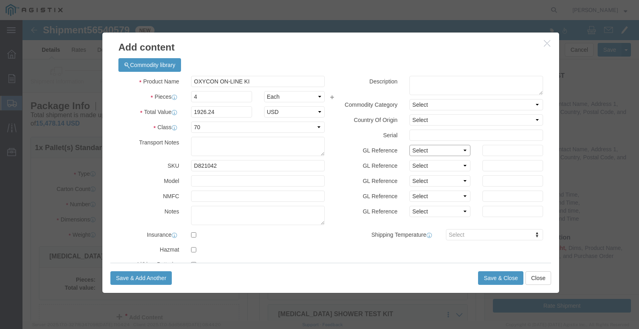
click select "Select Account Type Activity ID Airline Appointment Number ASN Batch Number Bil…"
select select "PURCHORD"
drag, startPoint x: 504, startPoint y: 132, endPoint x: 496, endPoint y: 133, distance: 7.7
click input "text"
click input "3501716167"
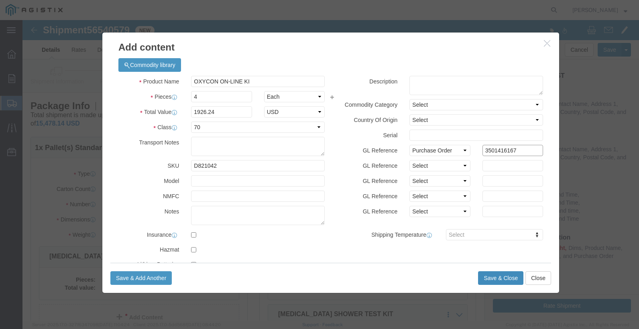
type input "3501416167"
click button "Save & Close"
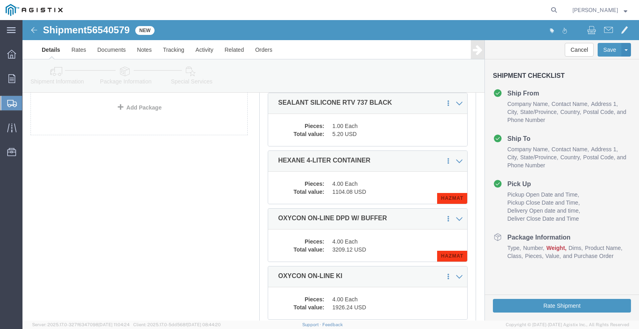
scroll to position [321, 0]
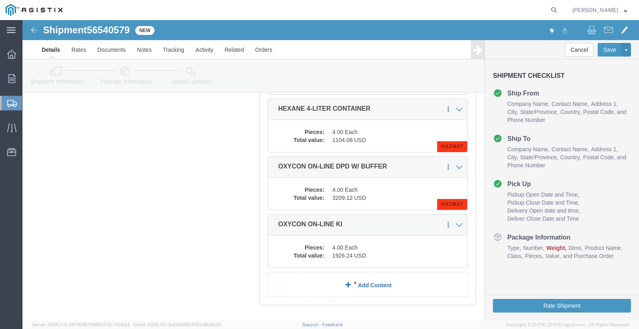
click link "Add Content"
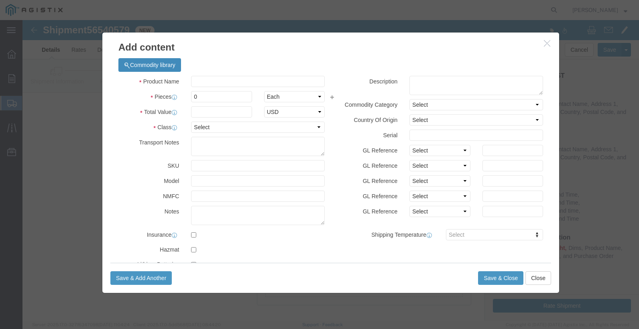
click button "Commodity library"
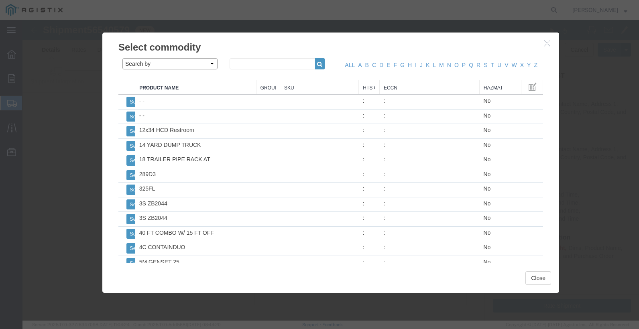
click select "Search by Class Commodity Quantity Commodity Value Commodity Value Country Desc…"
select select "sku"
click select "Search by Class Commodity Quantity Commodity Value Commodity Value Country Desc…"
click input "text"
type input "804869"
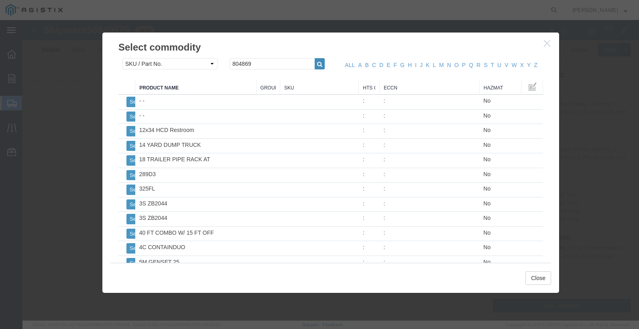
click icon "button"
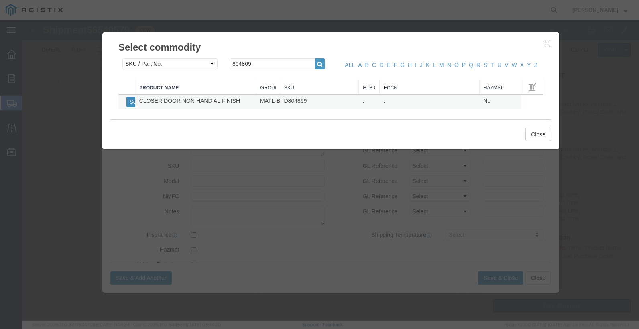
click button "Select"
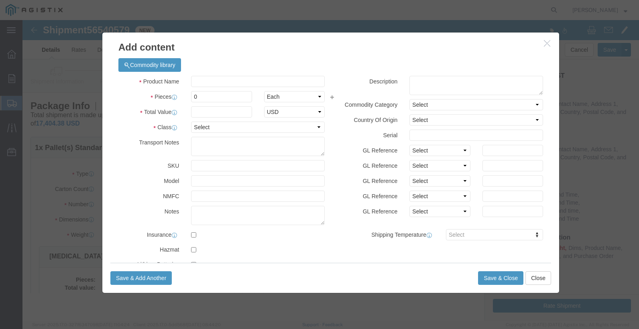
scroll to position [0, 0]
select select
checkbox input "false"
type input "CLOSER DOOR NON HAND AL FINISH"
type input "D804869"
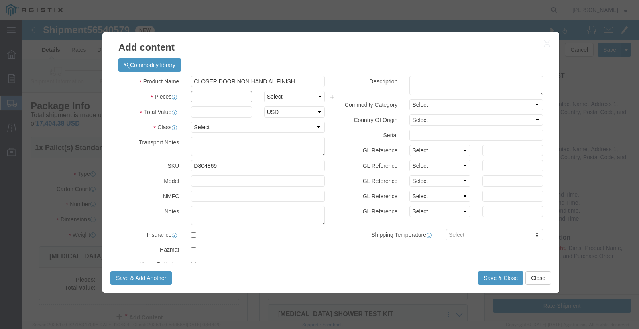
click input "text"
type input "10"
click select "Select Bag Barrels 100Board Feet Bottle Box Blister Pack Carats Can Capsule Car…"
select select "EA"
click select "Select Bag Barrels 100Board Feet Bottle Box Blister Pack Carats Can Capsule Car…"
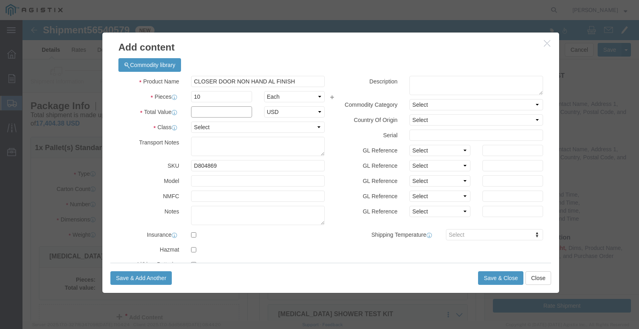
click input "text"
type input "5227.72"
click select "Select 50 55 60 65 70 85 92.5 100 125 175 250 300 400"
select select "70"
click select "Select 50 55 60 65 70 85 92.5 100 125 175 250 300 400"
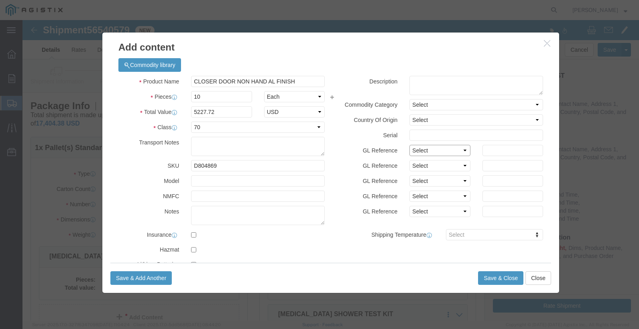
click select "Select Account Type Activity ID Airline Appointment Number ASN Batch Number Bil…"
select select "PURCHORD"
click input "text"
type input "3501417211"
click div "Description Commodity Category Select Country Of Origin Select [GEOGRAPHIC_DATA…"
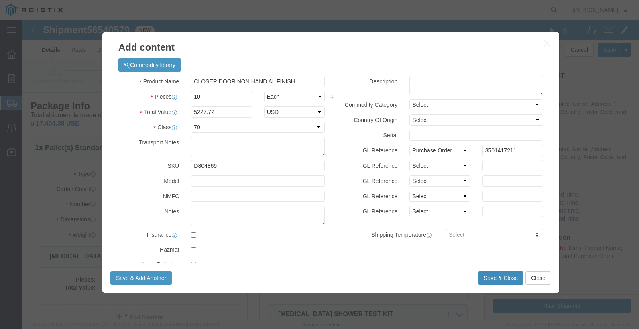
click button "Save & Close"
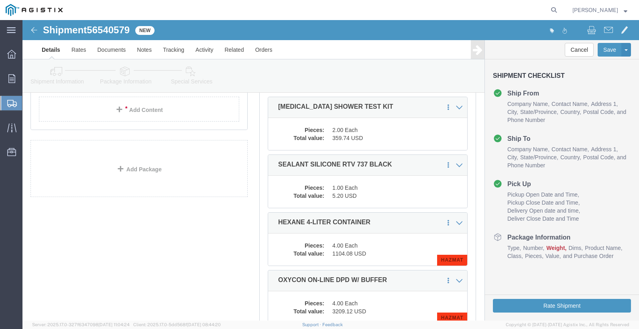
scroll to position [219, 0]
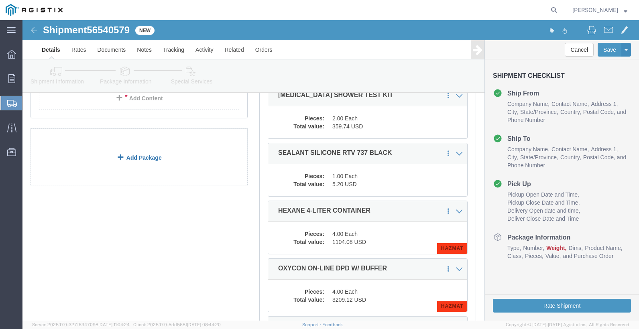
click link "Add Package"
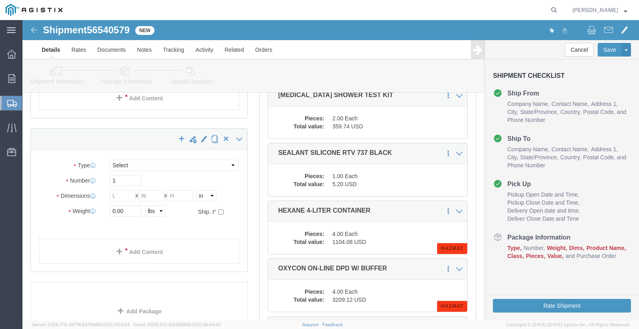
select select "PSNS"
click select "Select Bulk Bundle(s) Cardboard Box(es) Carton(s) Crate(s) Drum(s) (Fiberboard)…"
select select "PSST"
click select "Select Bulk Bundle(s) Cardboard Box(es) Carton(s) Crate(s) Drum(s) (Fiberboard)…"
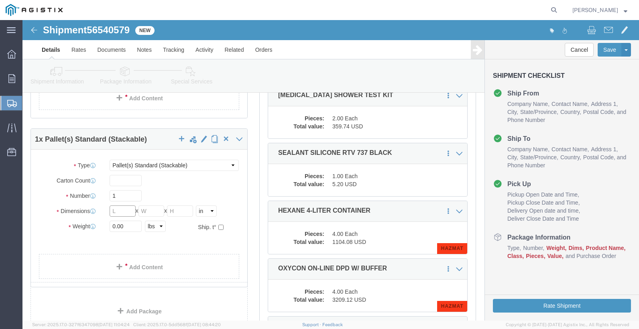
click input "text"
type input "52"
drag, startPoint x: 138, startPoint y: 190, endPoint x: 49, endPoint y: 190, distance: 89.4
click div "Dimensions Length 52 x Width 48 x Height Select cm ft in"
type input "42"
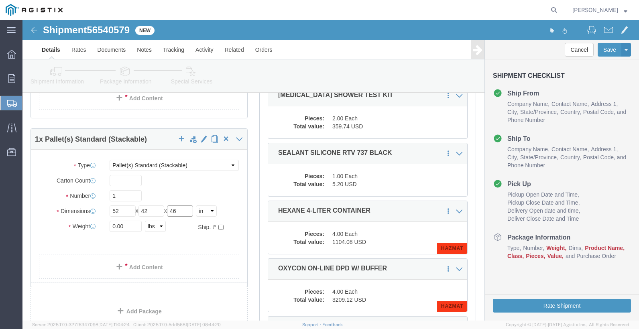
type input "46"
drag, startPoint x: 113, startPoint y: 203, endPoint x: 42, endPoint y: 203, distance: 71.0
click div "Weight 0.00 Select kgs lbs Ship. t°"
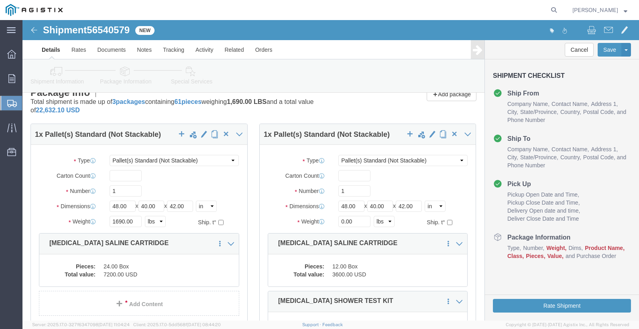
scroll to position [0, 0]
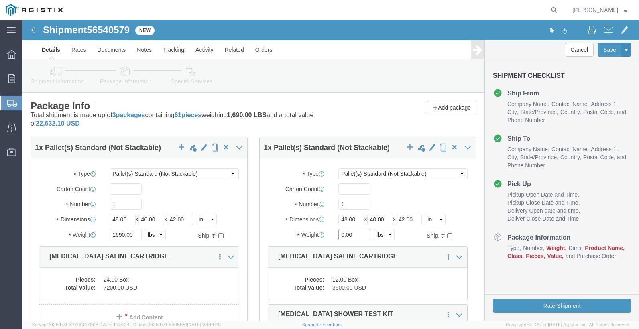
drag, startPoint x: 335, startPoint y: 211, endPoint x: 337, endPoint y: 215, distance: 5.1
click input "0.00"
drag, startPoint x: 337, startPoint y: 215, endPoint x: 269, endPoint y: 212, distance: 68.3
click div "Weight 0.00 Select kgs lbs Ship. t°"
click div "Package Type Select Bulk Bundle(s) Cardboard Box(es) Carton(s) Crate(s) Drum(s)…"
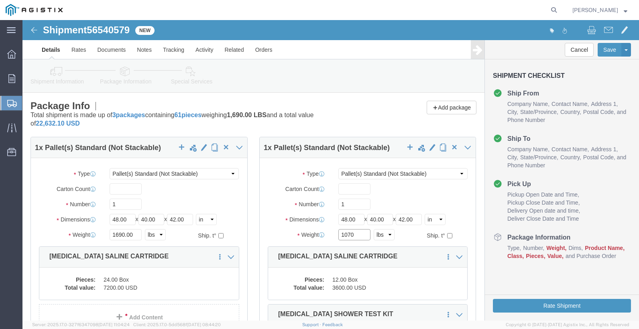
click input "1070"
type input "1070.00"
click div "1 x Pallet(s) Standard (Not Stackable) Package Type Select Bulk Bundle(s) Cardb…"
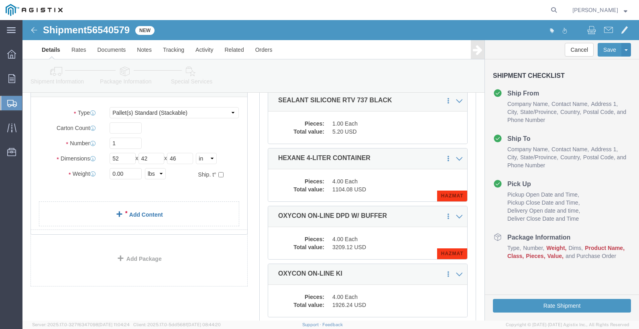
scroll to position [281, 0]
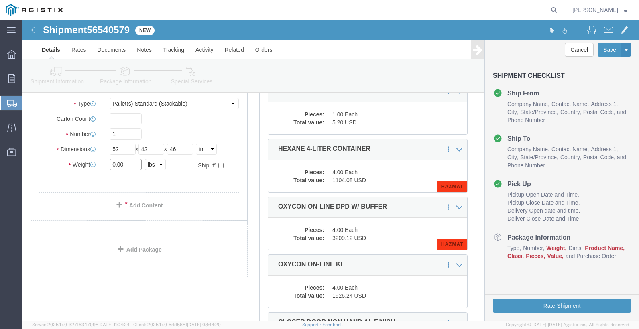
click input "0.00"
drag, startPoint x: 106, startPoint y: 144, endPoint x: 44, endPoint y: 144, distance: 62.2
click div "Weight Total weight of packages in pounds or kilograms 0.00 Select kgs lbs Ship…"
type input "585"
click span
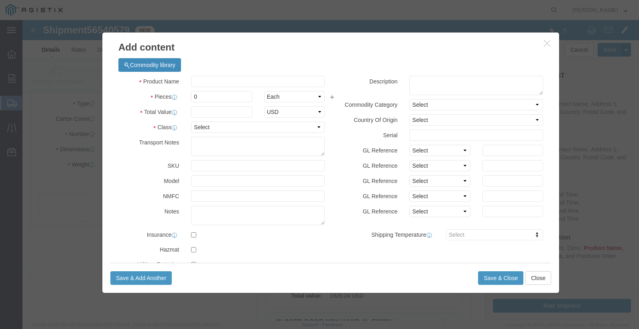
click button "Commodity library"
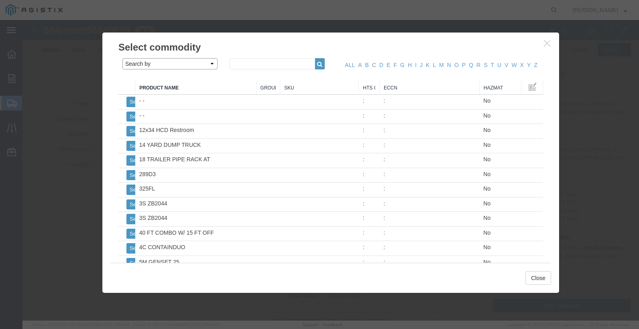
click select "Search by Class Commodity Quantity Commodity Value Commodity Value Country Desc…"
select select "sku"
click select "Search by Class Commodity Quantity Commodity Value Commodity Value Country Desc…"
click input "text"
type input "728774"
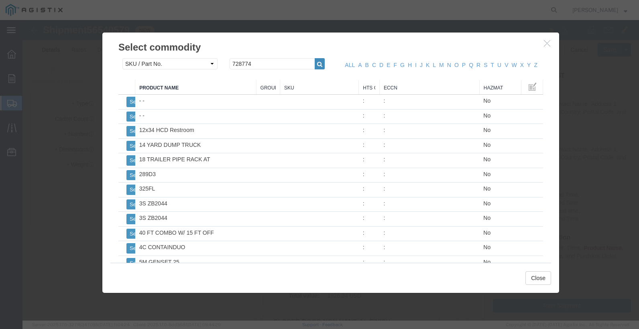
click button "button"
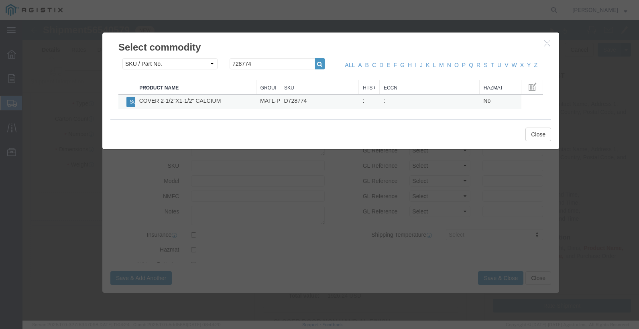
click button "Select"
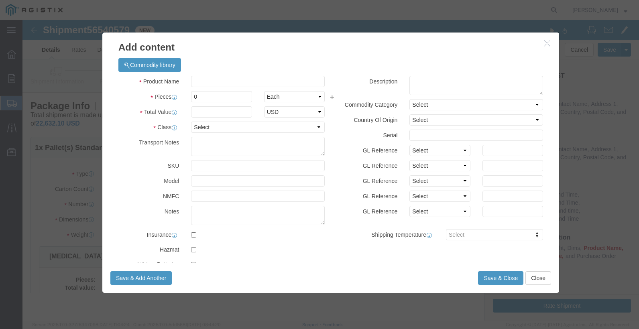
scroll to position [0, 0]
select select
checkbox input "false"
type input "COVER 2-1/2"X1-1/2" CALCIUM"
type input "D728774"
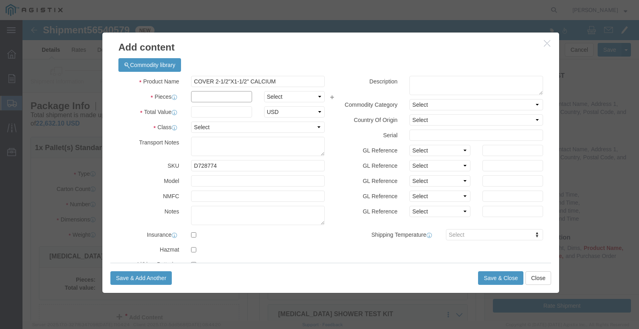
click input "text"
type input "147"
click select "Select Bag Barrels 100Board Feet Bottle Box Blister Pack Carats Can Capsule Car…"
select select "FT"
click select "Select Bag Barrels 100Board Feet Bottle Box Blister Pack Carats Can Capsule Car…"
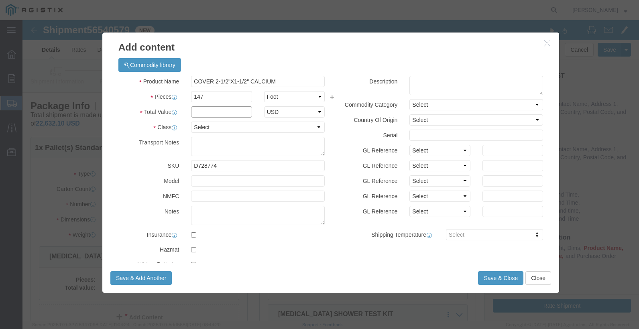
click input "text"
type input "2102.10"
click select "Select 50 55 60 65 70 85 92.5 100 125 175 250 300 400"
select select "70"
click select "Select 50 55 60 65 70 85 92.5 100 125 175 250 300 400"
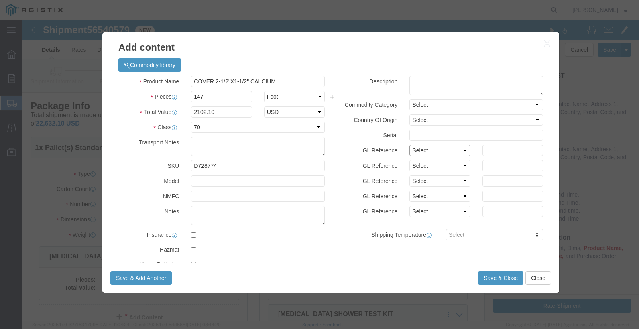
click select "Select Account Type Activity ID Airline Appointment Number ASN Batch Number Bil…"
select select "PURCHORD"
drag, startPoint x: 472, startPoint y: 130, endPoint x: 455, endPoint y: 132, distance: 17.0
click input "text"
type input "3501413894"
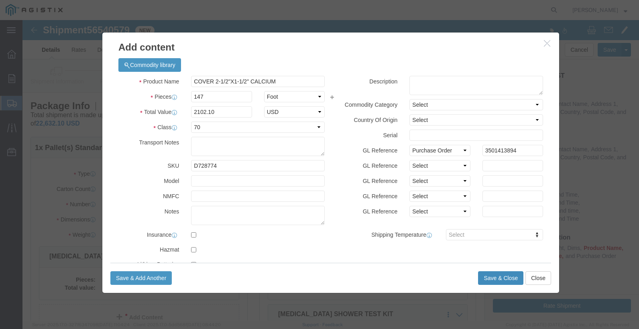
click button "Save & Close"
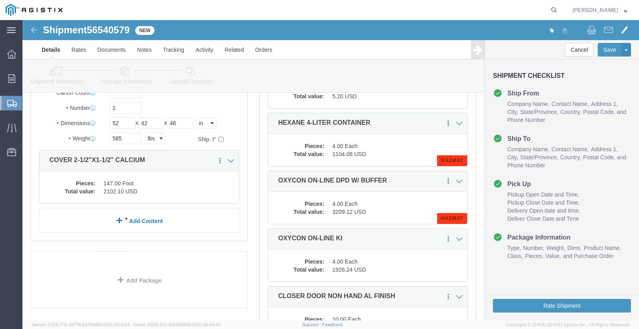
scroll to position [321, 0]
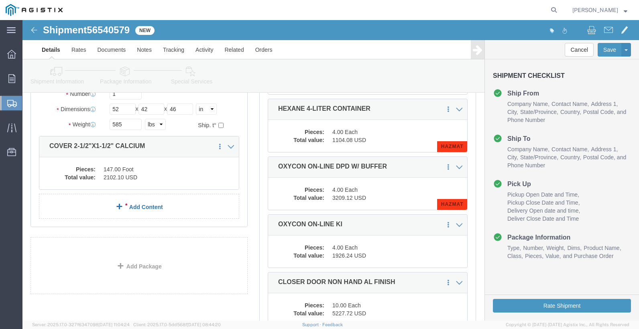
click link "Add Content"
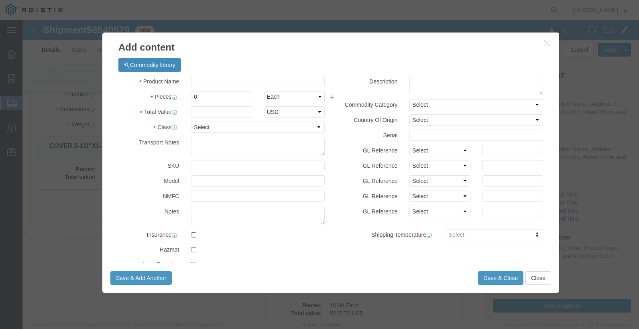
click button "Commodity library"
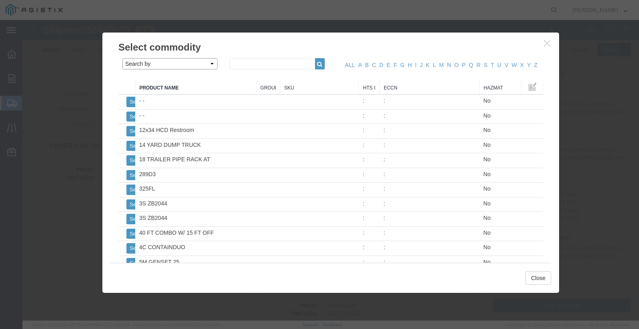
click select "Search by Class Commodity Quantity Commodity Value Commodity Value Country Desc…"
select select "sku"
click select "Search by Class Commodity Quantity Commodity Value Commodity Value Country Desc…"
click input "text"
type input "728778"
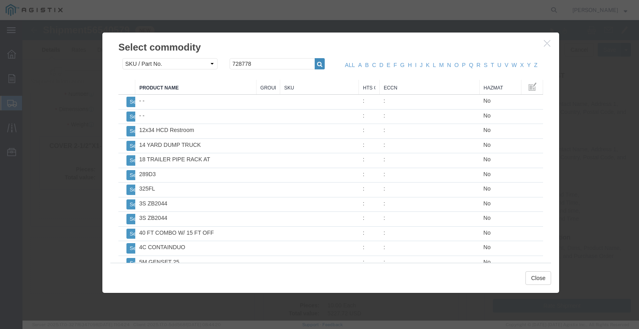
click icon "button"
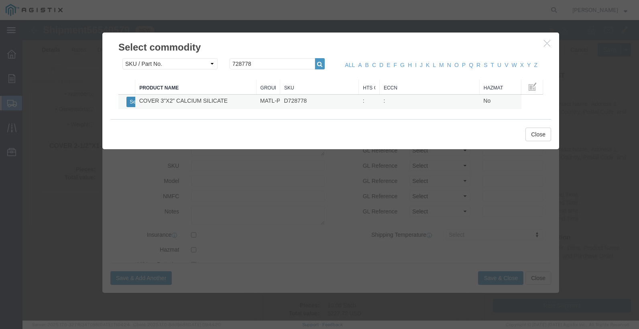
click button "Select"
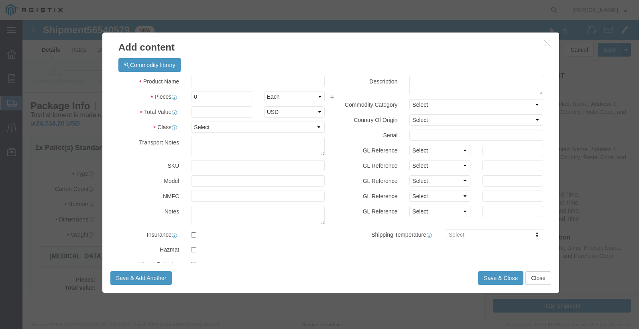
scroll to position [0, 0]
select select
checkbox input "false"
type input "COVER 3"X2" CALCIUM SILICATE"
type input "D728778"
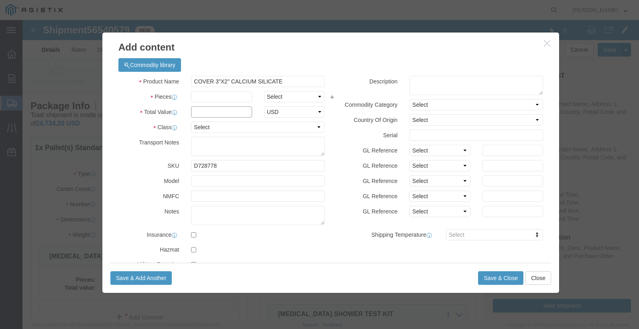
click input "text"
type input "24"
click select "Select Bag Barrels 100Board Feet Bottle Box Blister Pack Carats Can Capsule Car…"
select select "FT"
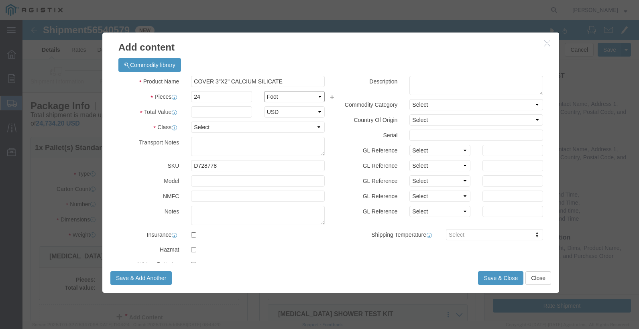
click select "Select Bag Barrels 100Board Feet Bottle Box Blister Pack Carats Can Capsule Car…"
click input "text"
type input "507.60"
click select "Select 50 55 60 65 70 85 92.5 100 125 175 250 300 400"
select select "70"
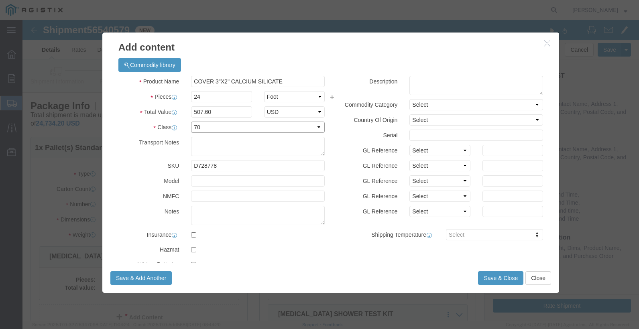
click select "Select 50 55 60 65 70 85 92.5 100 125 175 250 300 400"
click select "Select Account Type Activity ID Airline Appointment Number ASN Batch Number Bil…"
select select "PURCHORD"
click div "Description Commodity Category Select Country Of Origin Select [GEOGRAPHIC_DATA…"
click input "text"
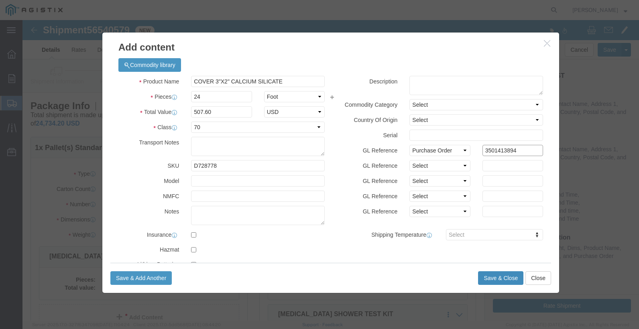
type input "3501413894"
click button "Save & Close"
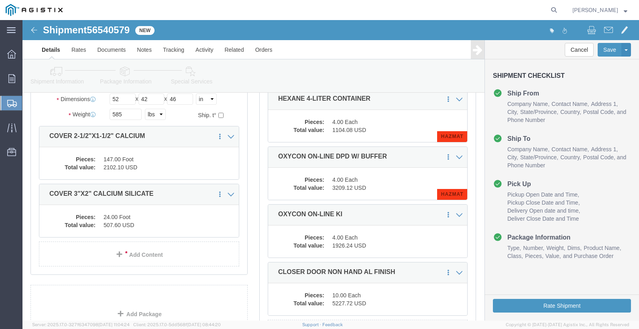
scroll to position [281, 0]
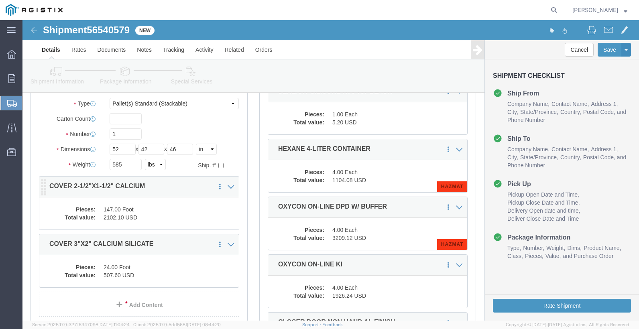
click dd "2102.10 USD"
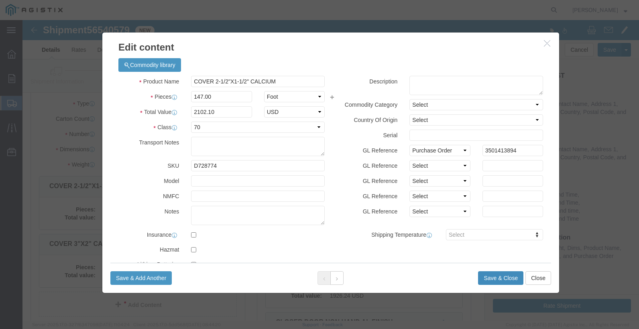
click button "Save & Close"
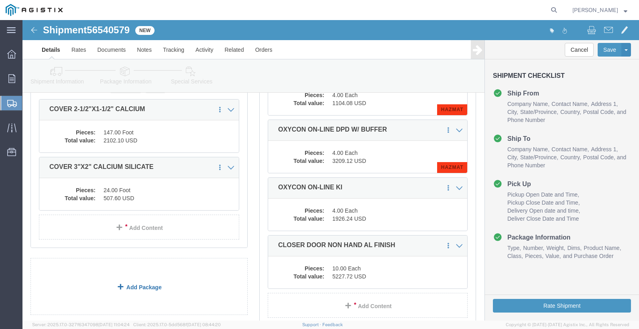
scroll to position [361, 0]
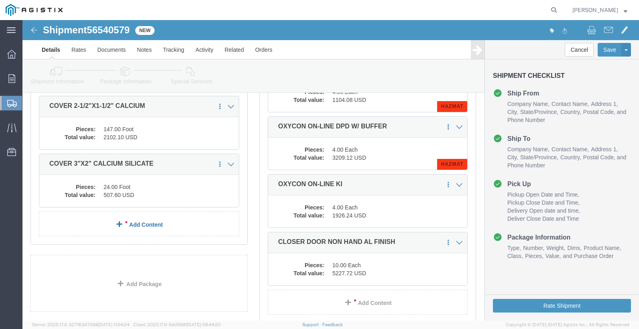
click link "Add Content"
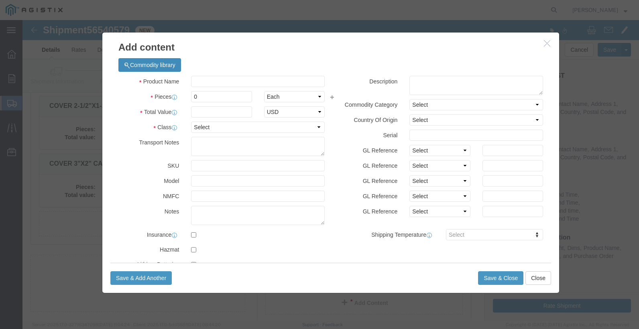
click button "Commodity library"
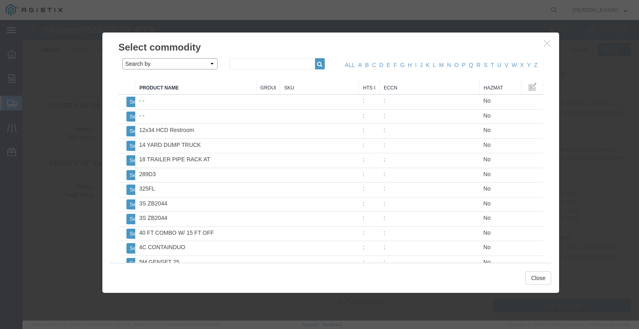
click select "Search by Class Commodity Quantity Commodity Value Commodity Value Country Desc…"
select select "sku"
click select "Search by Class Commodity Quantity Commodity Value Commodity Value Country Desc…"
click input "text"
click icon "button"
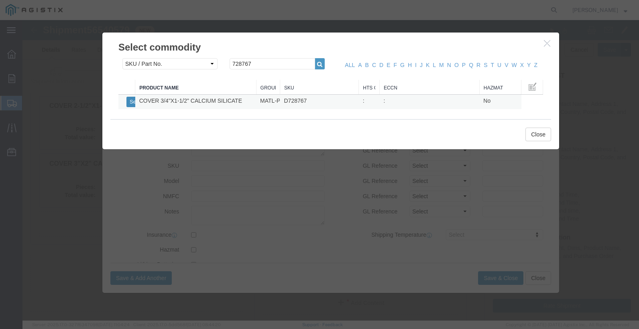
click button "Select"
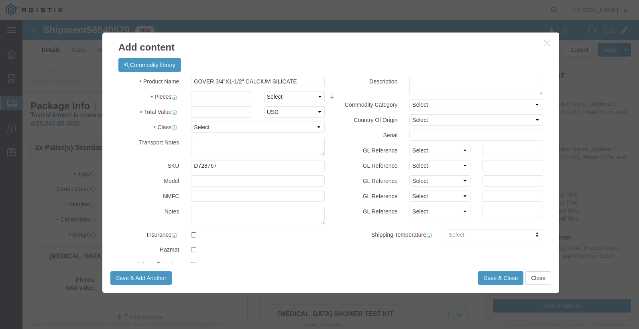
click div "Product Name COVER 3/4"X1-1/2" CALCIUM SILICATE Pieces Select Bag Barrels 100Bo…"
drag, startPoint x: 179, startPoint y: 79, endPoint x: 156, endPoint y: 89, distance: 24.3
click input "text"
click select "Select Bag Barrels 100Board Feet Bottle Box Blister Pack Carats Can Capsule Car…"
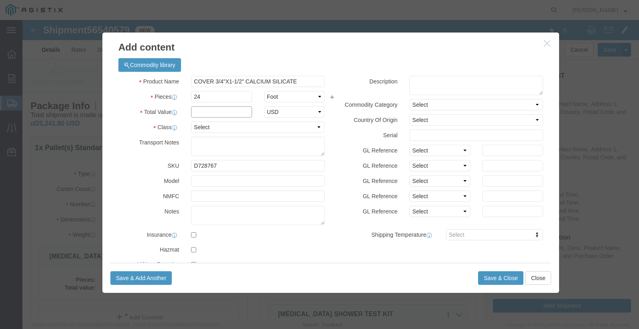
click input "text"
click select "Select 50 55 60 65 70 85 92.5 100 125 175 250 300 400"
drag, startPoint x: 416, startPoint y: 131, endPoint x: 403, endPoint y: 137, distance: 14.5
click select "Select Account Type Activity ID Airline Appointment Number ASN Batch Number Bil…"
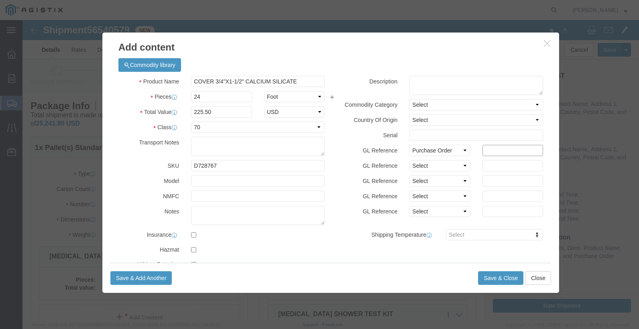
click input "text"
click button "Save & Close"
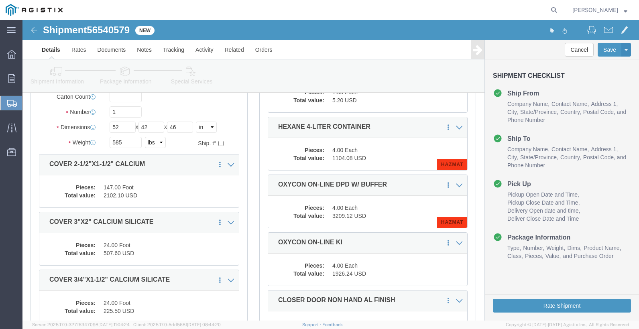
scroll to position [181, 0]
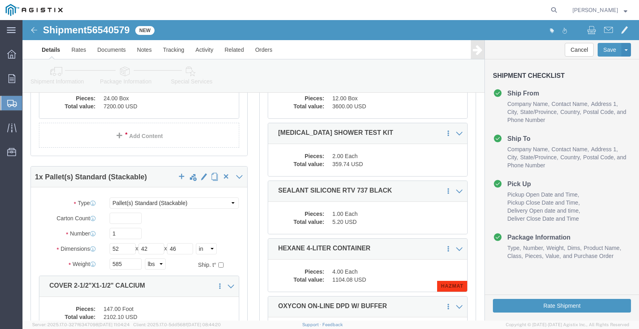
click link "Special Services"
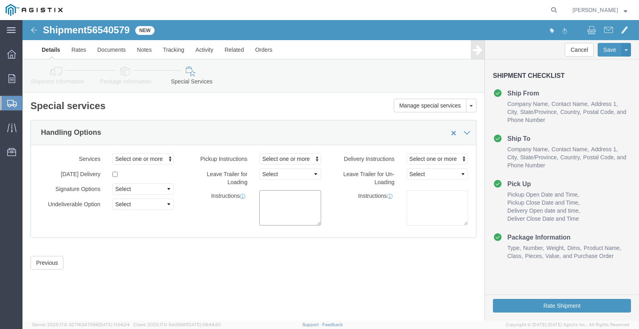
click textarea
click button "Rate Shipment"
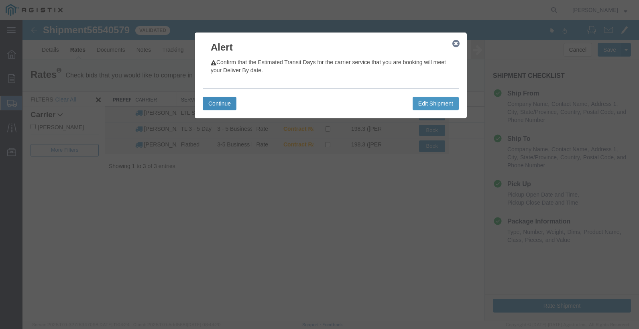
click at [225, 103] on button "Continue" at bounding box center [220, 104] width 34 height 14
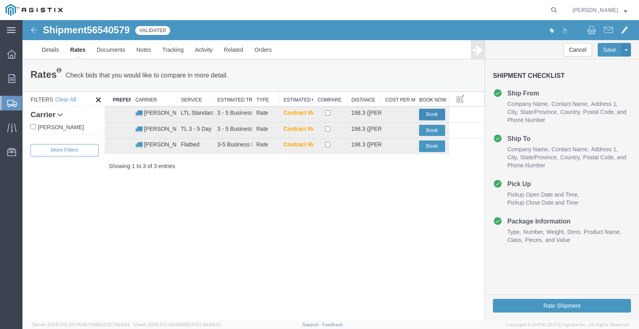
click at [434, 114] on button "Book" at bounding box center [432, 115] width 26 height 12
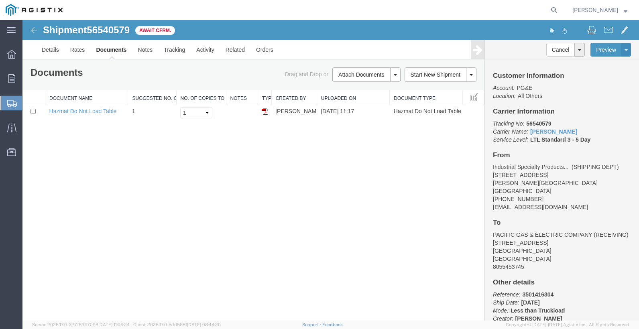
click at [333, 164] on div "Shipment 56540579 1 of 1 Await Cfrm. Details Rates Documents Notes Tracking Act…" at bounding box center [330, 170] width 616 height 300
click at [345, 151] on div "Shipment 56540579 1 of 1 Await Cfrm. Details Rates Documents Notes Tracking Act…" at bounding box center [330, 170] width 616 height 300
click at [353, 221] on div "Shipment 56540579 1 of 1 Await Cfrm. Details Rates Documents Notes Tracking Act…" at bounding box center [330, 170] width 616 height 300
